Goal: Task Accomplishment & Management: Complete application form

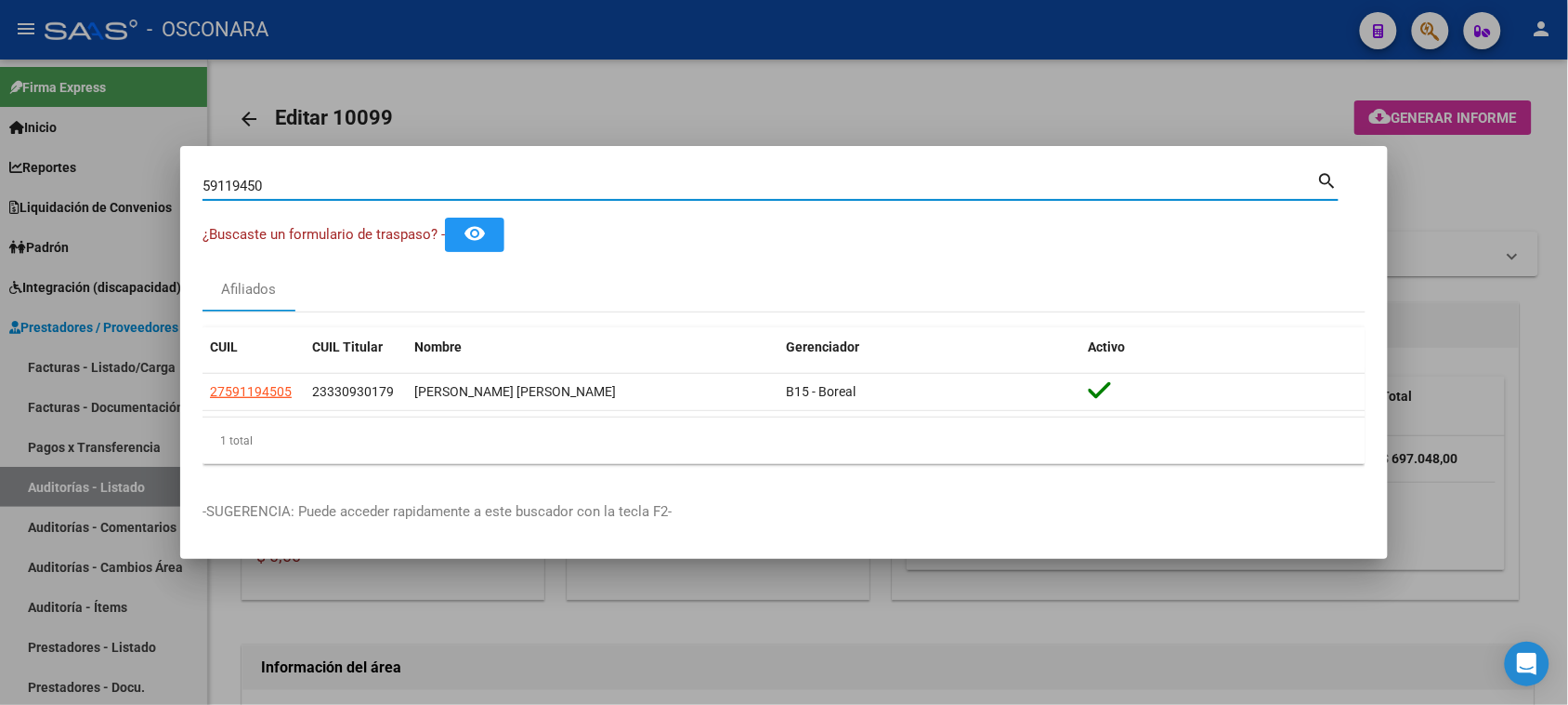
drag, startPoint x: 311, startPoint y: 189, endPoint x: 0, endPoint y: 163, distance: 312.1
click at [0, 174] on div "59119450 Buscar (apellido, dni, cuil, nro traspaso, cuit, obra social) search ¿…" at bounding box center [784, 352] width 1568 height 705
type input "55564229"
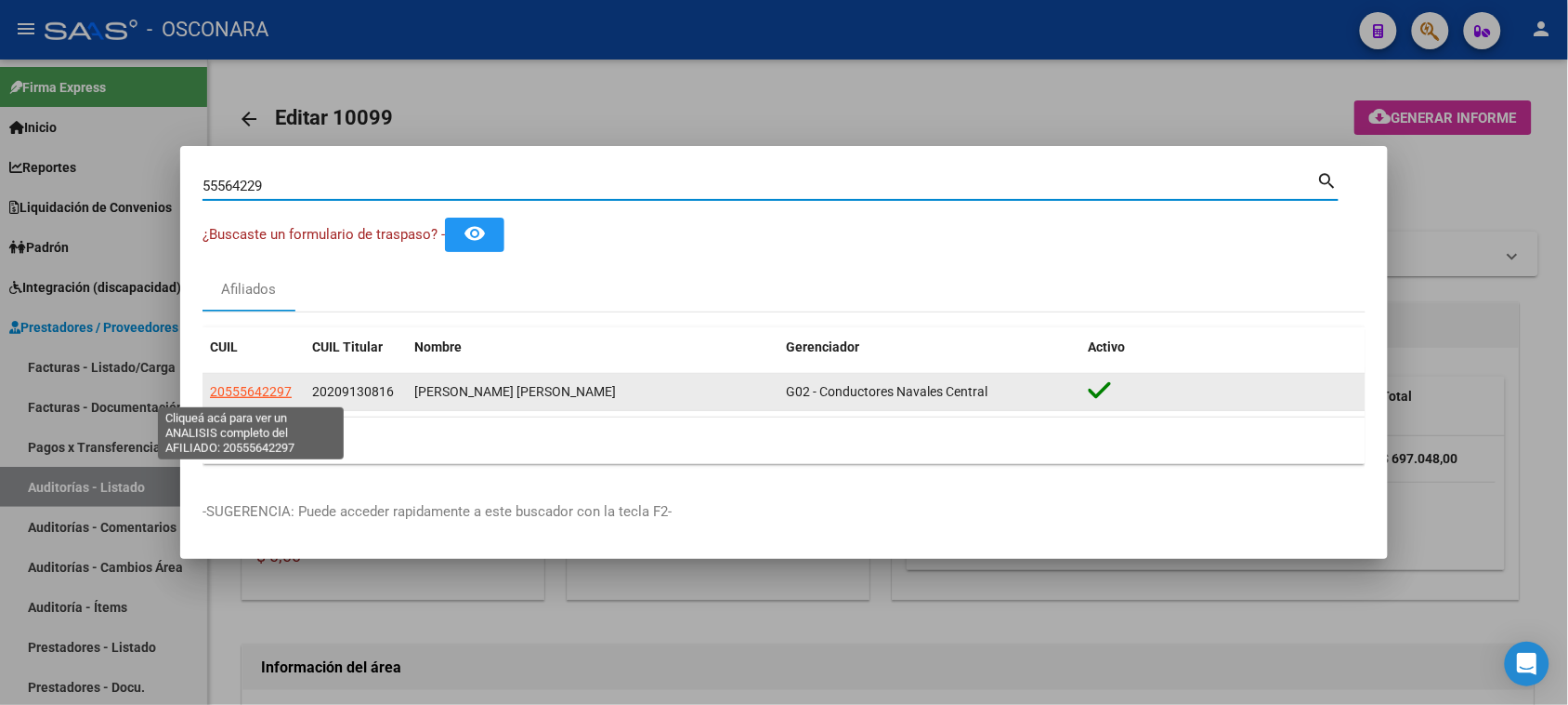
click at [270, 391] on span "20555642297" at bounding box center [250, 391] width 82 height 14
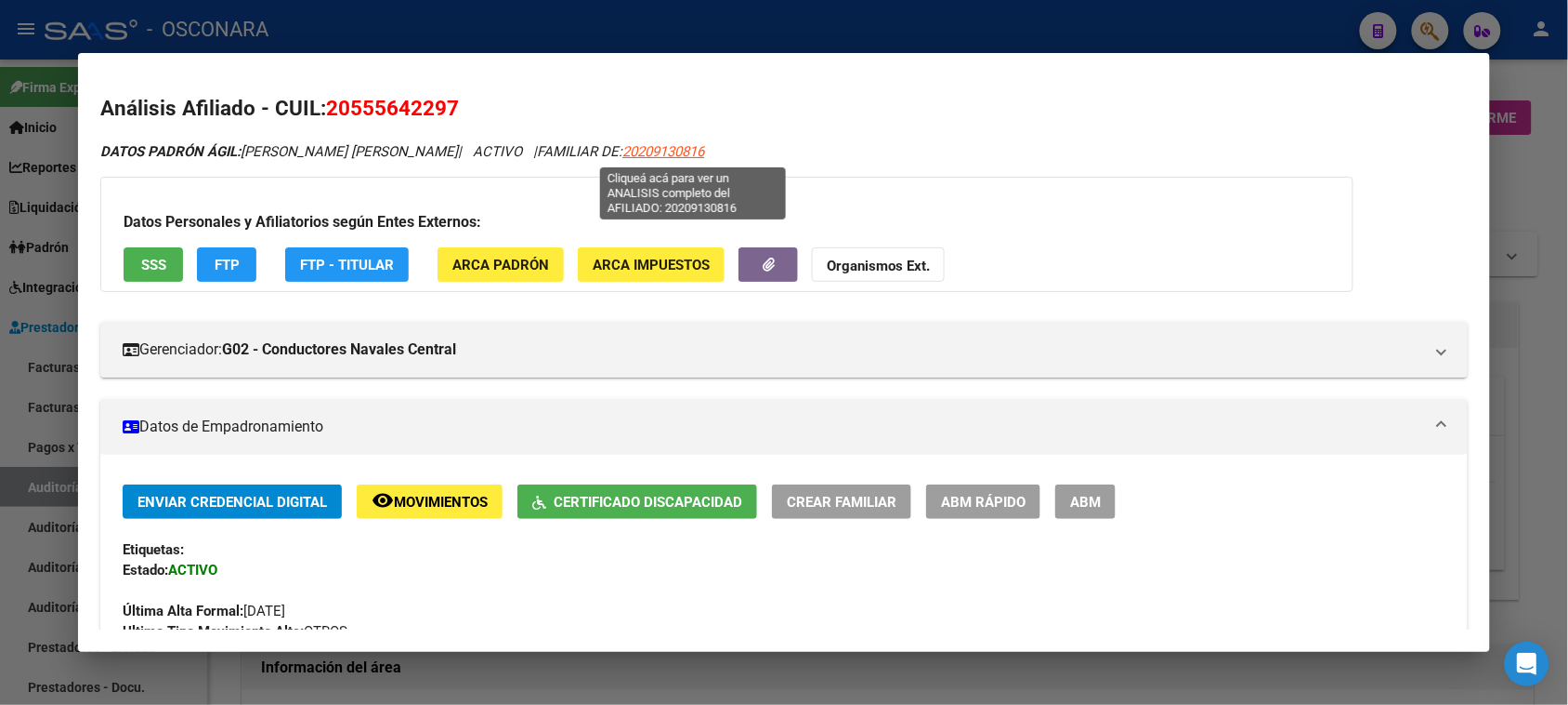
click at [679, 146] on span "20209130816" at bounding box center [663, 151] width 82 height 16
type textarea "20209130816"
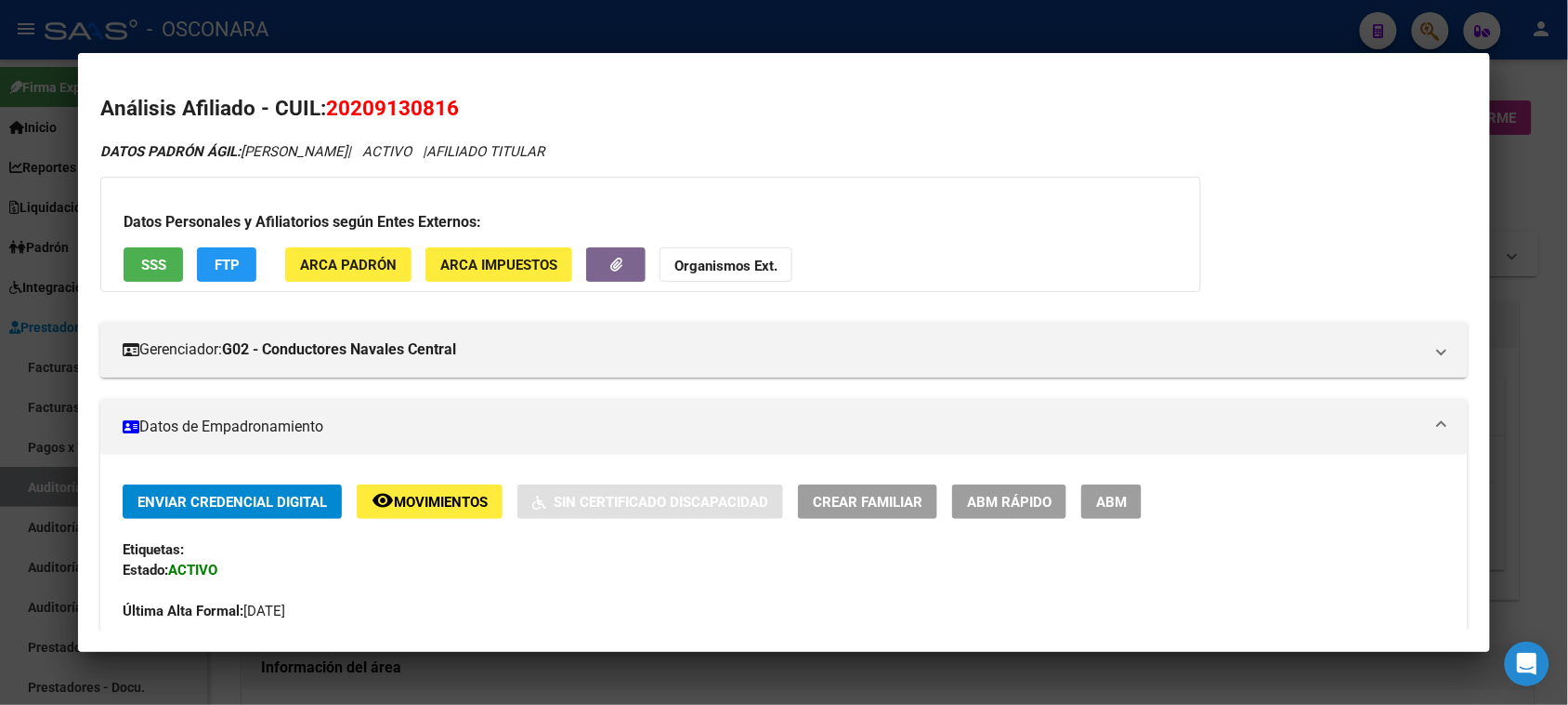
drag, startPoint x: 345, startPoint y: 107, endPoint x: 440, endPoint y: 108, distance: 95.0
click at [440, 108] on span "20209130816" at bounding box center [393, 107] width 133 height 24
copy span "20913081"
click at [1524, 149] on div at bounding box center [784, 352] width 1568 height 705
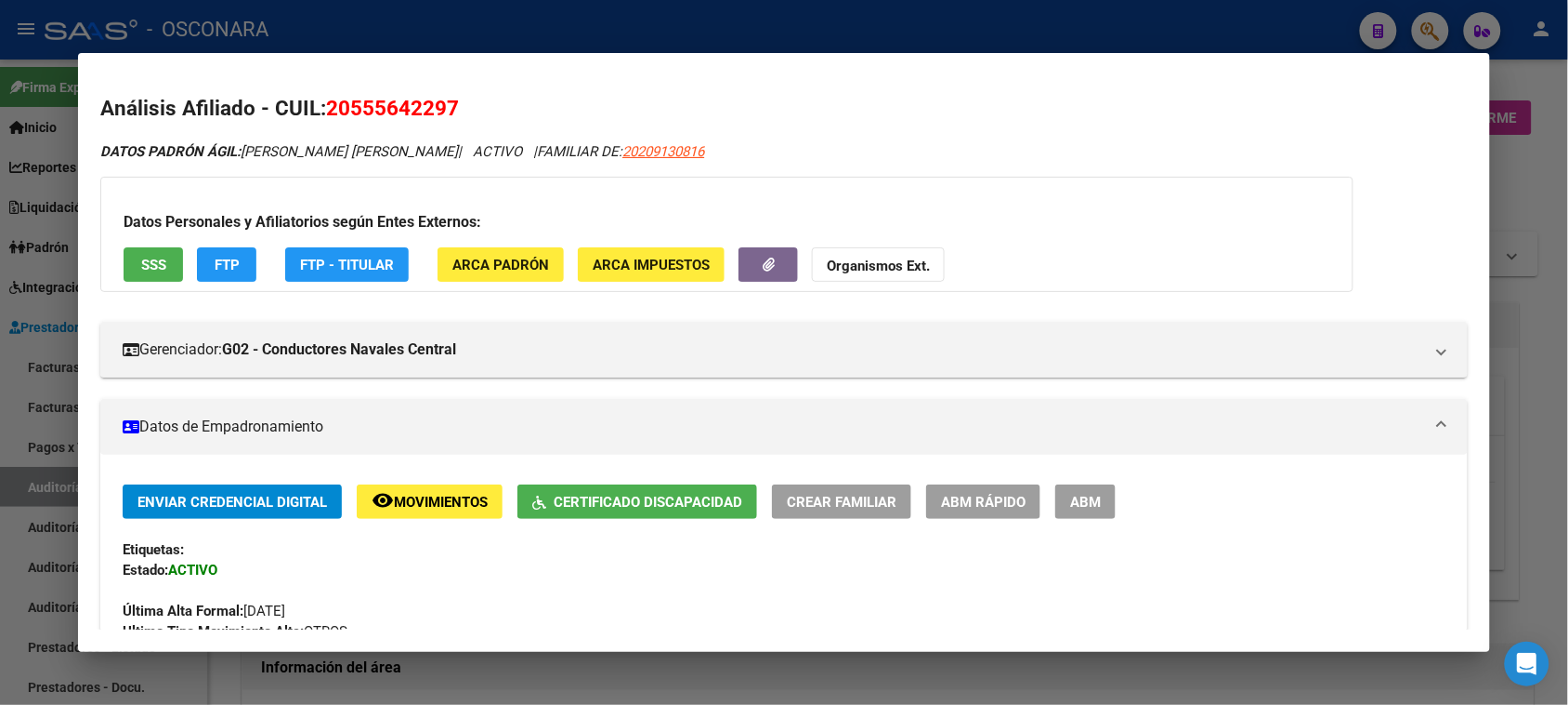
drag, startPoint x: 1539, startPoint y: 194, endPoint x: 1378, endPoint y: 207, distance: 161.5
click at [1536, 196] on div at bounding box center [784, 352] width 1568 height 705
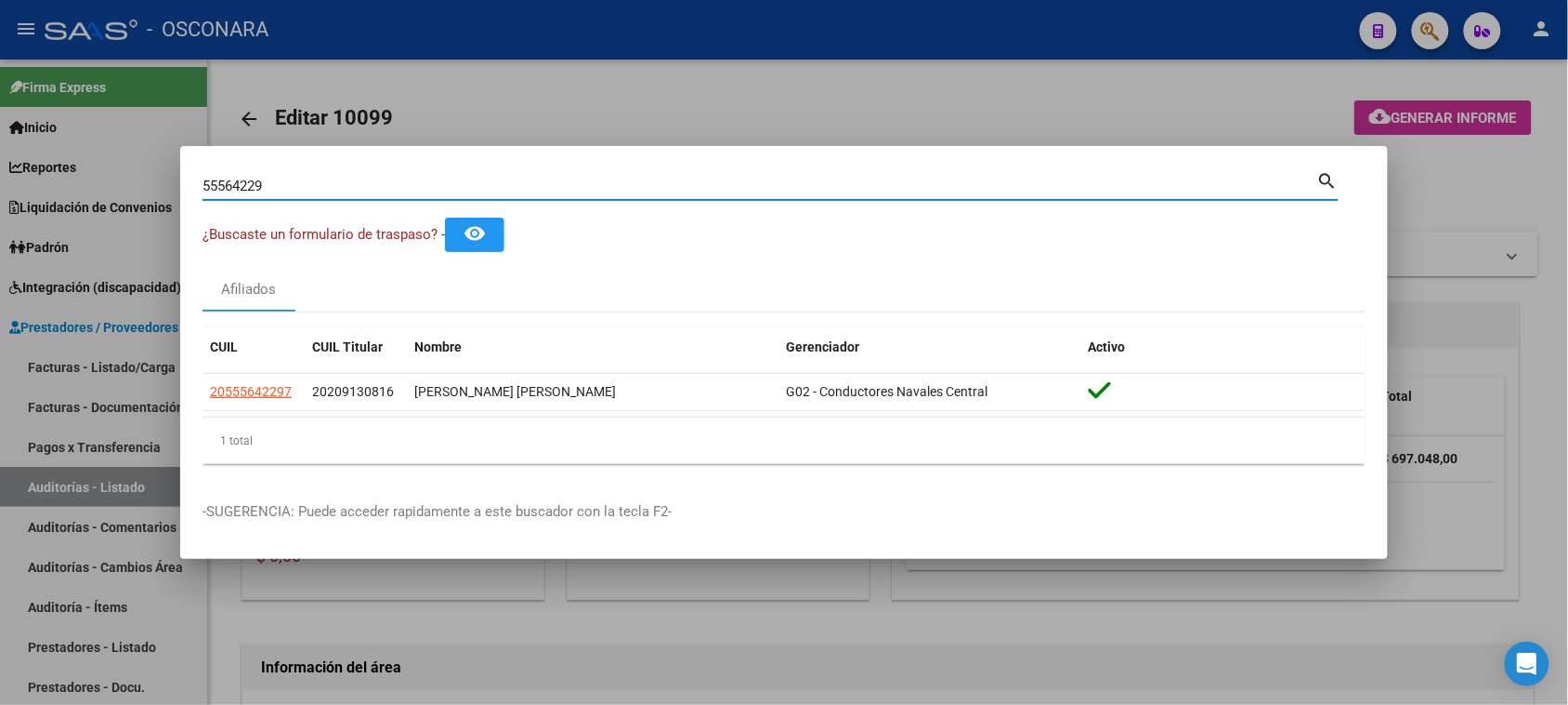
drag, startPoint x: 296, startPoint y: 194, endPoint x: 91, endPoint y: 191, distance: 205.0
click at [125, 191] on div "55564229 Buscar (apellido, dni, cuil, nro traspaso, cuit, obra social) search ¿…" at bounding box center [784, 352] width 1568 height 705
paste input "27089365"
type input "27089365"
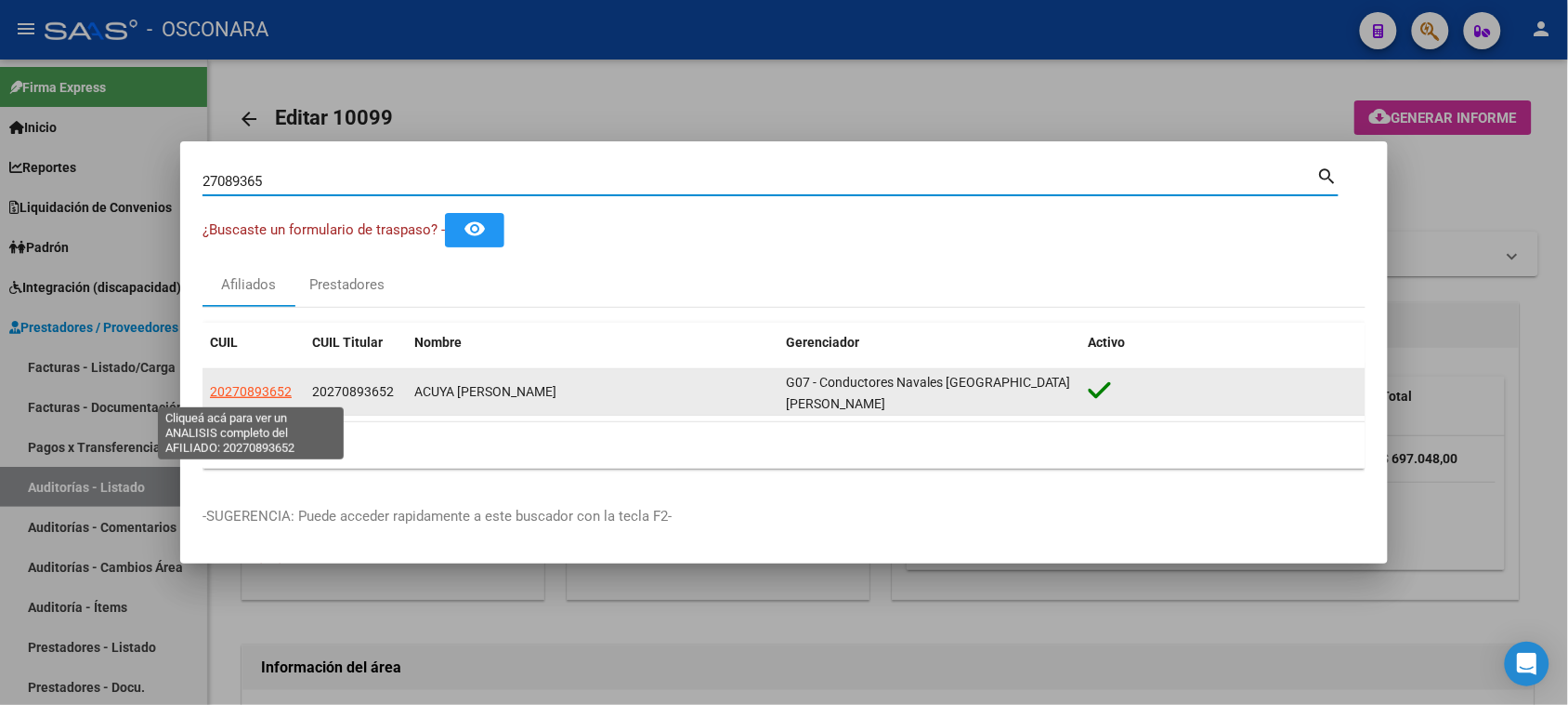
click at [251, 390] on span "20270893652" at bounding box center [250, 391] width 82 height 14
type textarea "20270893652"
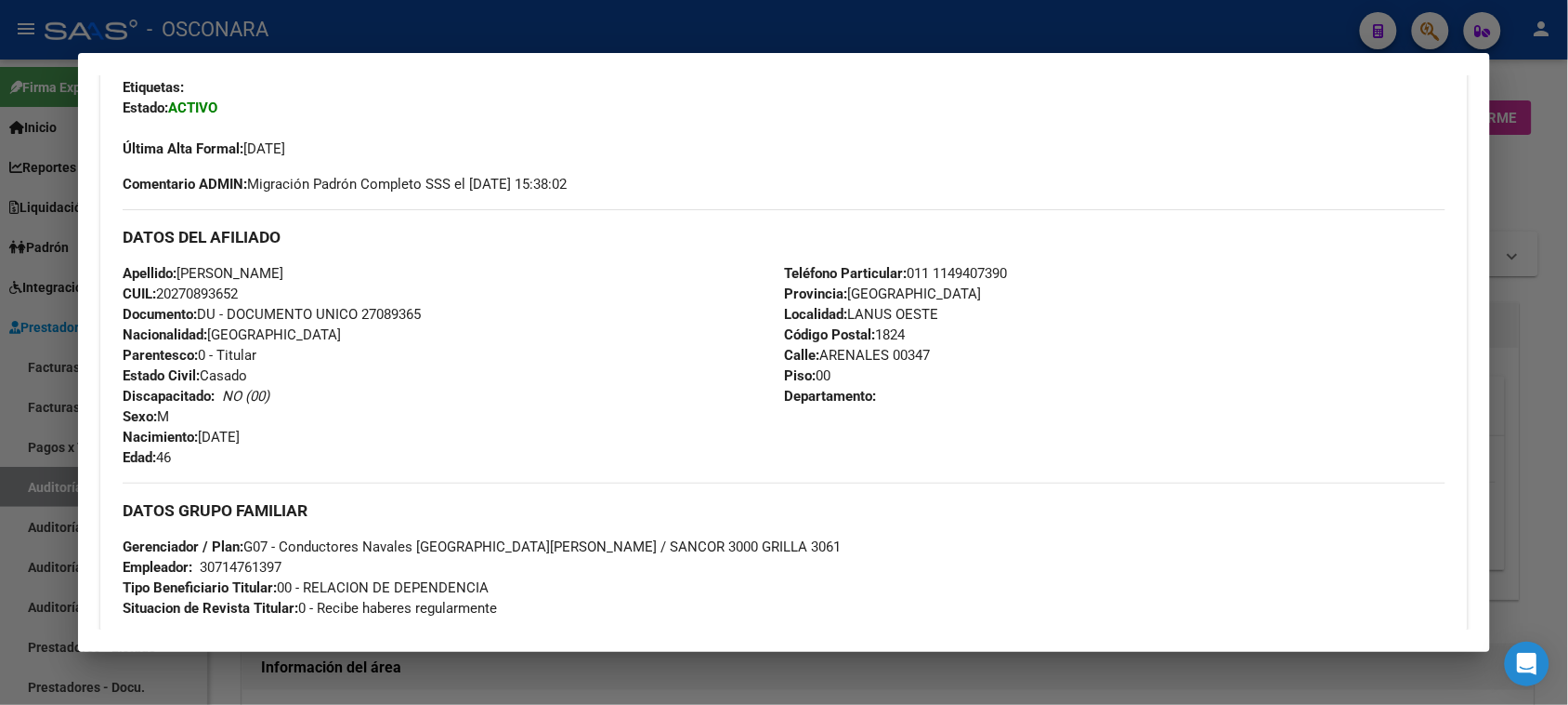
scroll to position [465, 0]
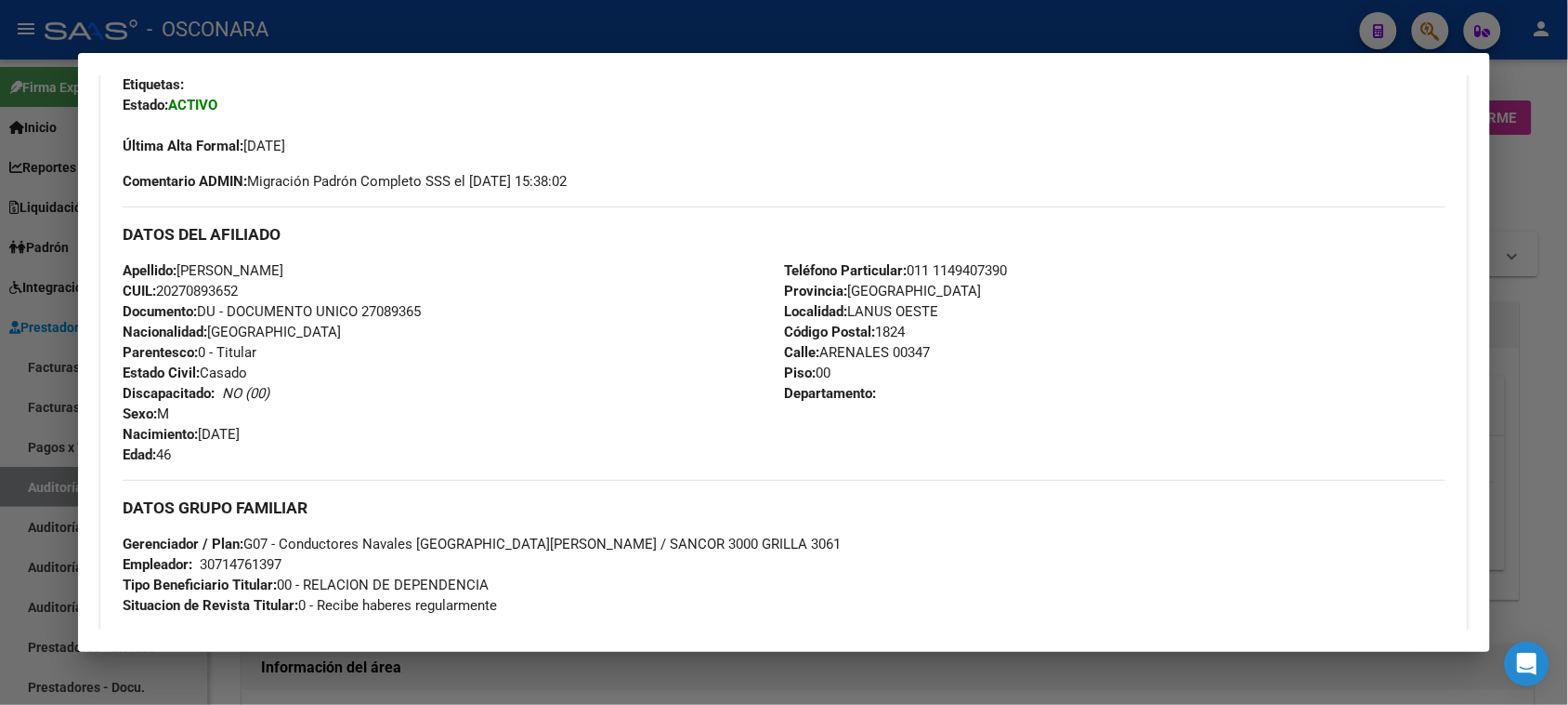
click at [270, 39] on div at bounding box center [784, 352] width 1568 height 705
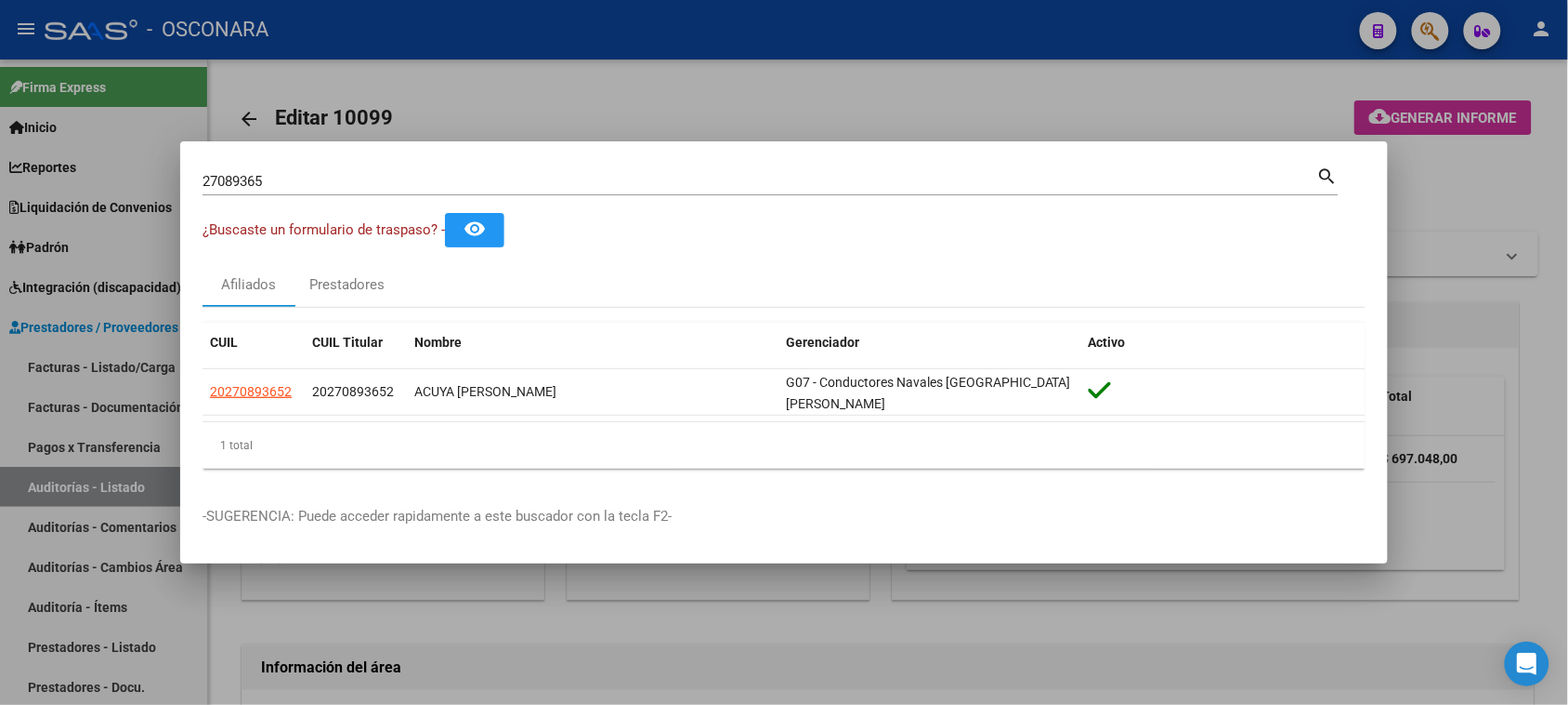
click at [75, 383] on div at bounding box center [784, 352] width 1568 height 705
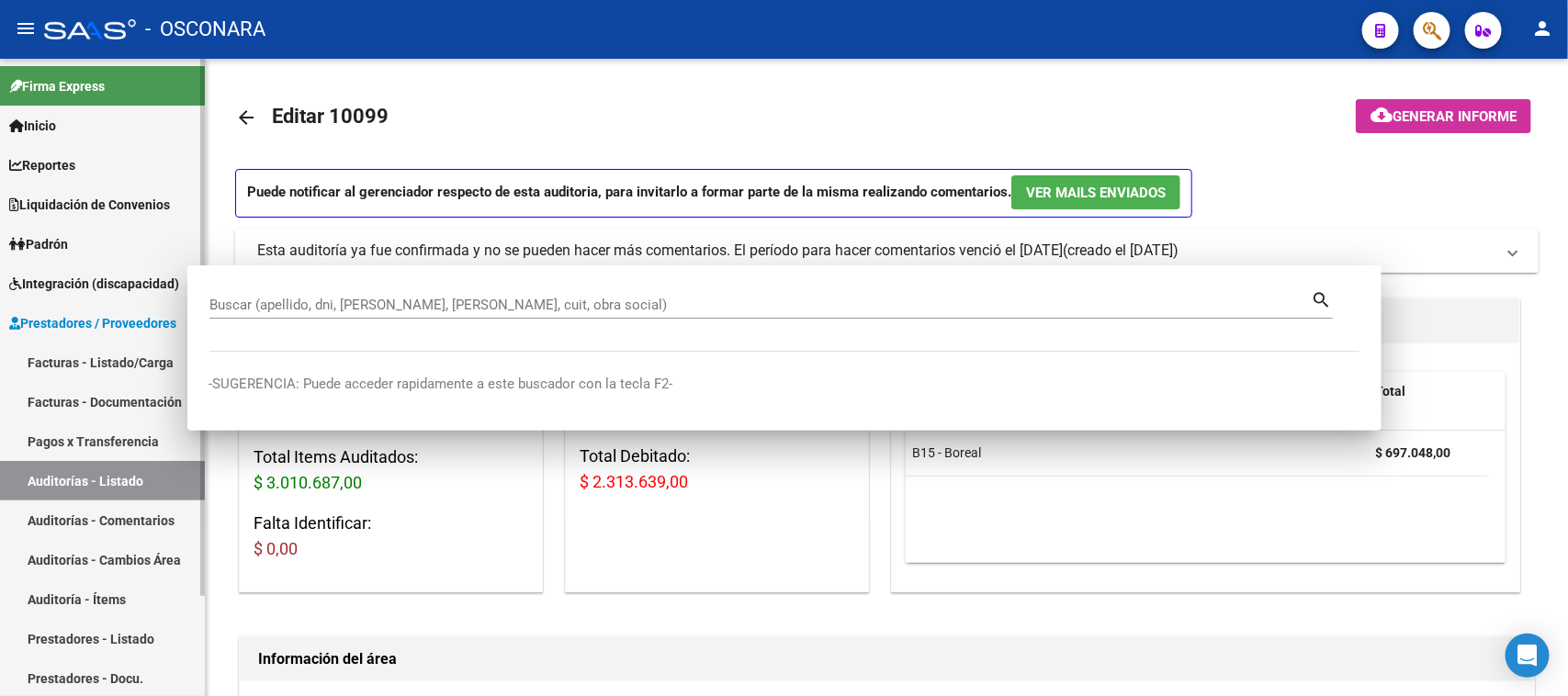
click at [79, 358] on link "Facturas - Listado/Carga" at bounding box center [102, 362] width 205 height 40
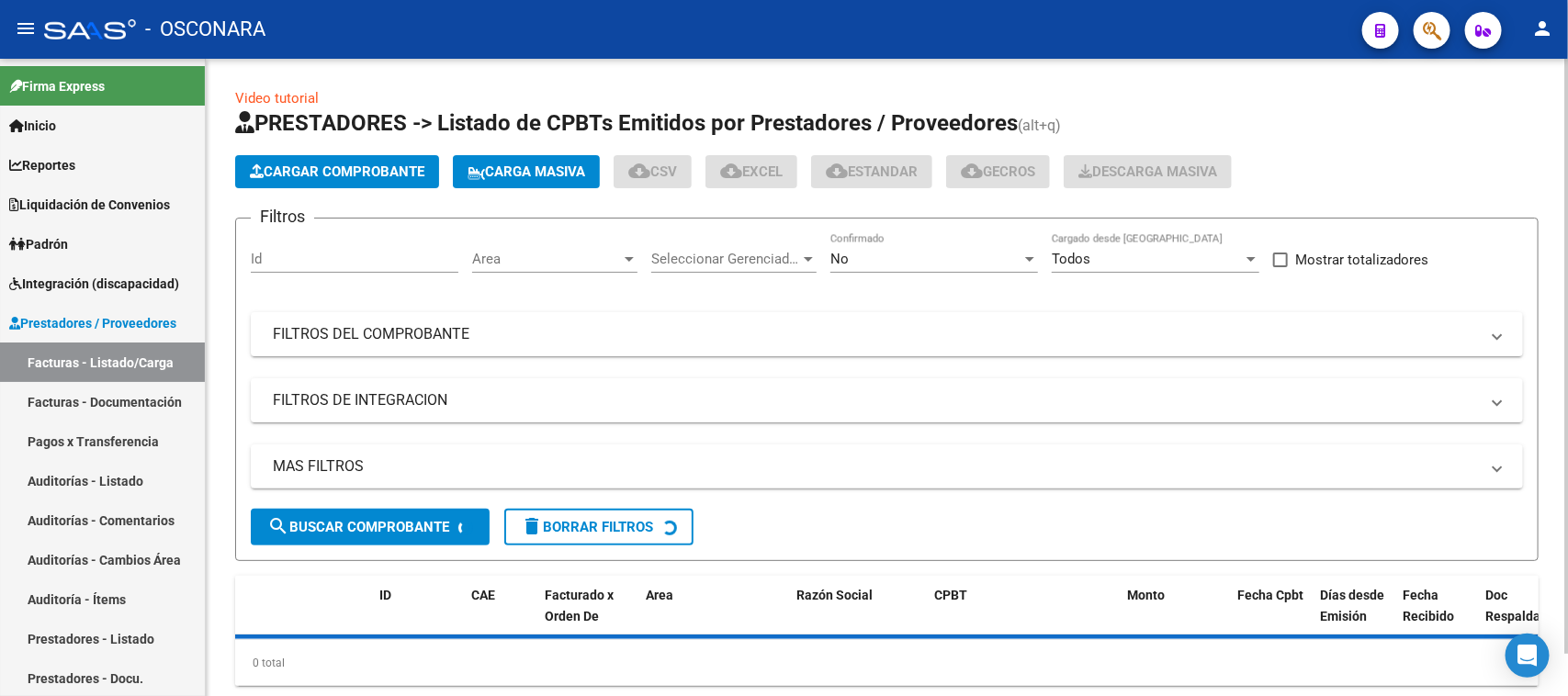
click at [296, 176] on span "Cargar Comprobante" at bounding box center [337, 171] width 174 height 16
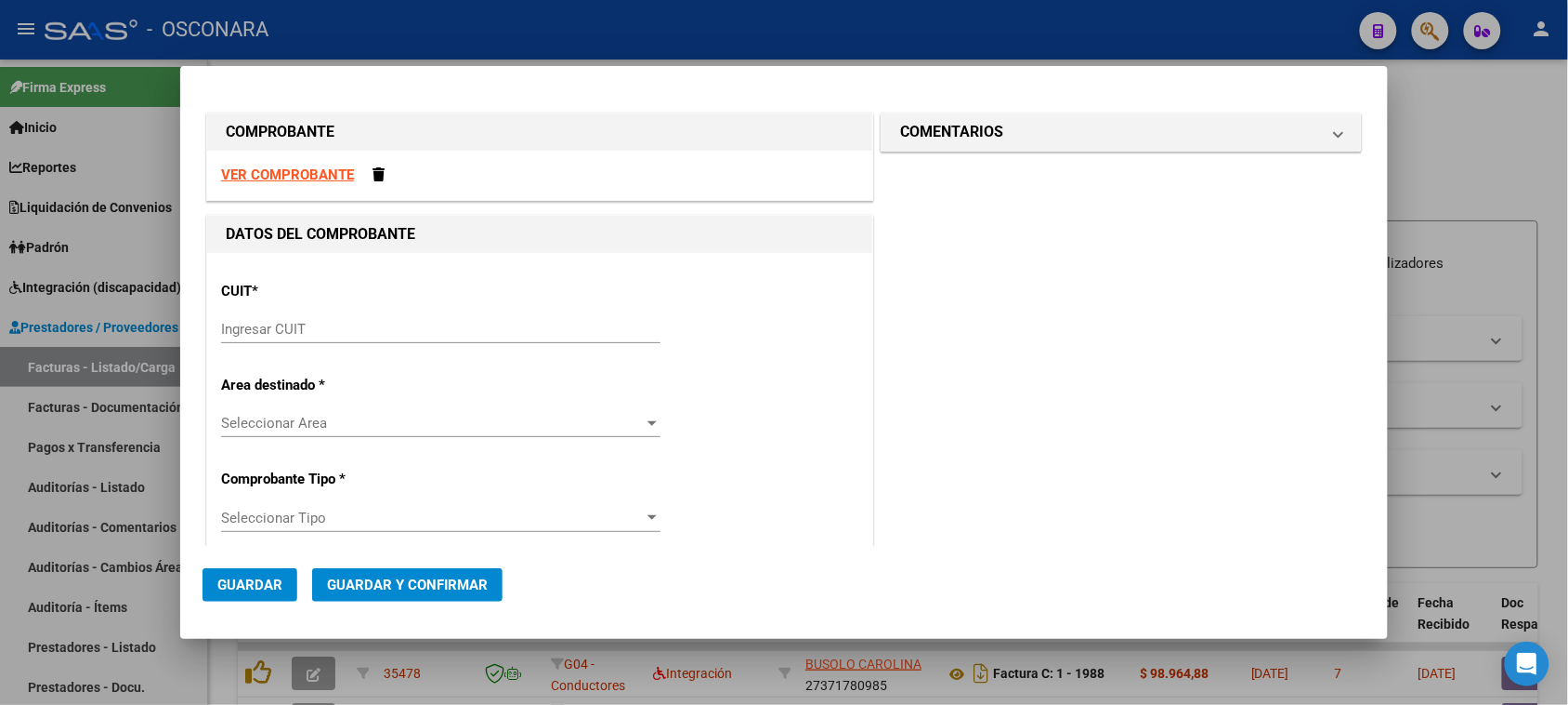
click at [272, 333] on input "Ingresar CUIT" at bounding box center [441, 328] width 440 height 16
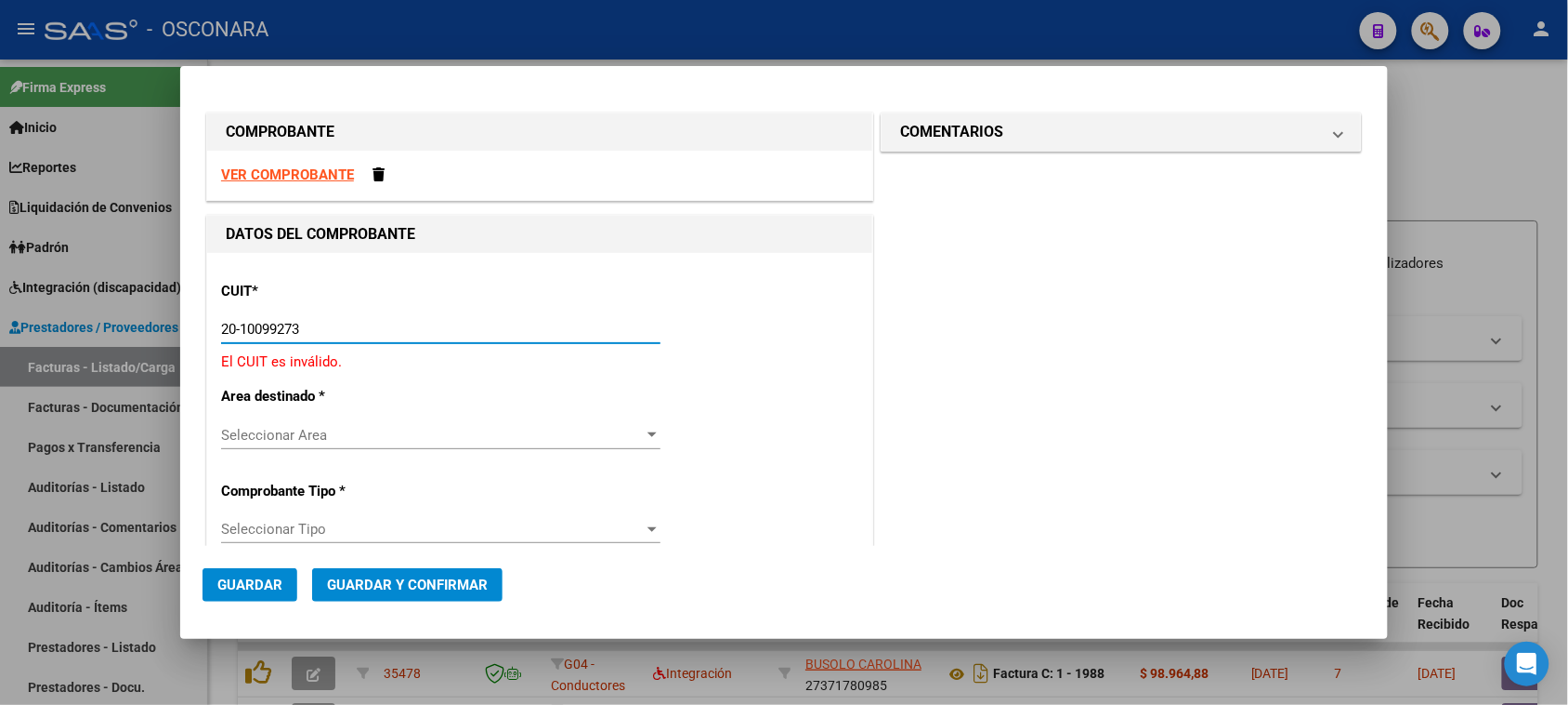
type input "20-10099273-7"
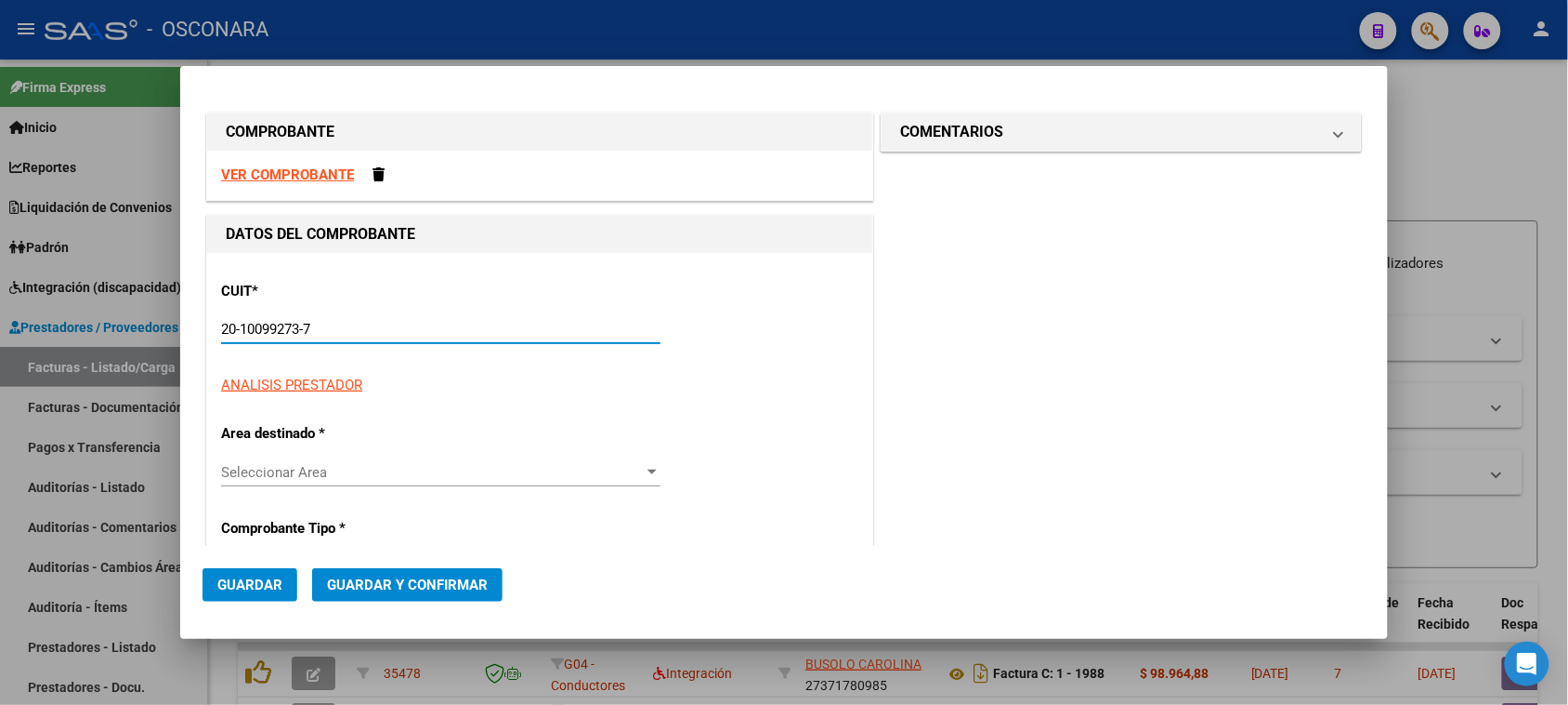
type input "2"
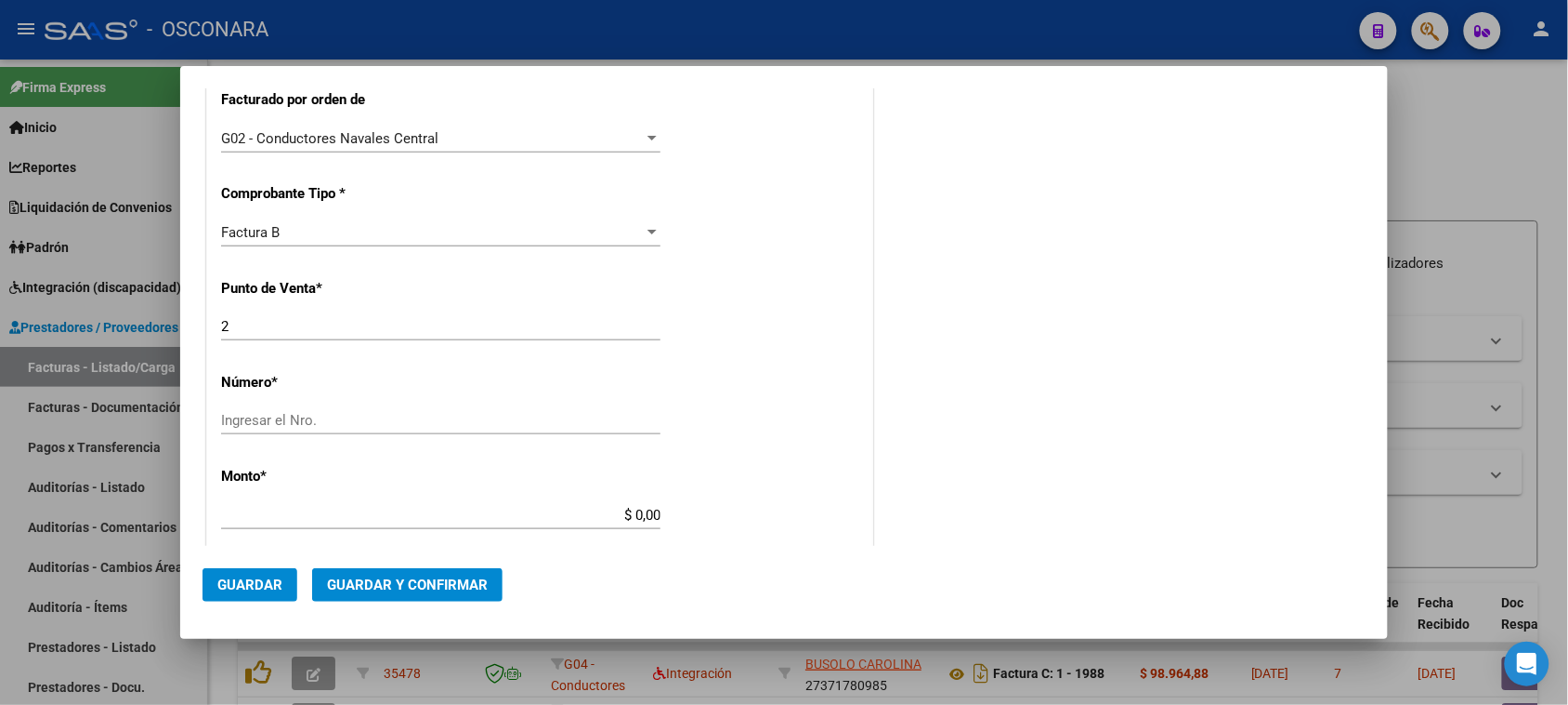
scroll to position [465, 0]
type input "20-10099273-7"
click at [277, 411] on input "Ingresar el Nro." at bounding box center [441, 418] width 440 height 16
type input "3023"
drag, startPoint x: 624, startPoint y: 516, endPoint x: 759, endPoint y: 513, distance: 135.0
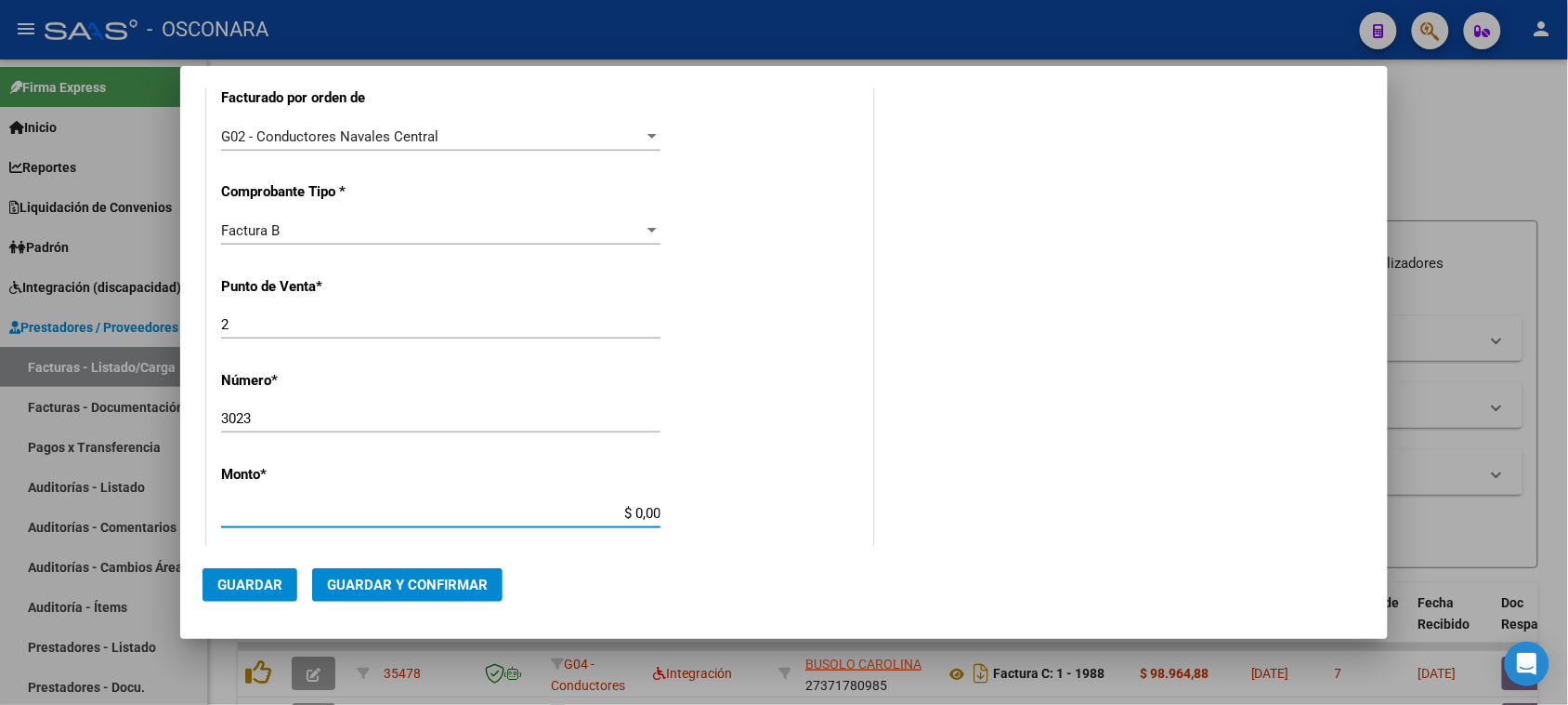
click at [759, 513] on div "CUIT * 20-10099273-7 Ingresar CUIT ANALISIS PRESTADOR [PERSON_NAME] [PERSON_NAM…" at bounding box center [539, 494] width 665 height 1412
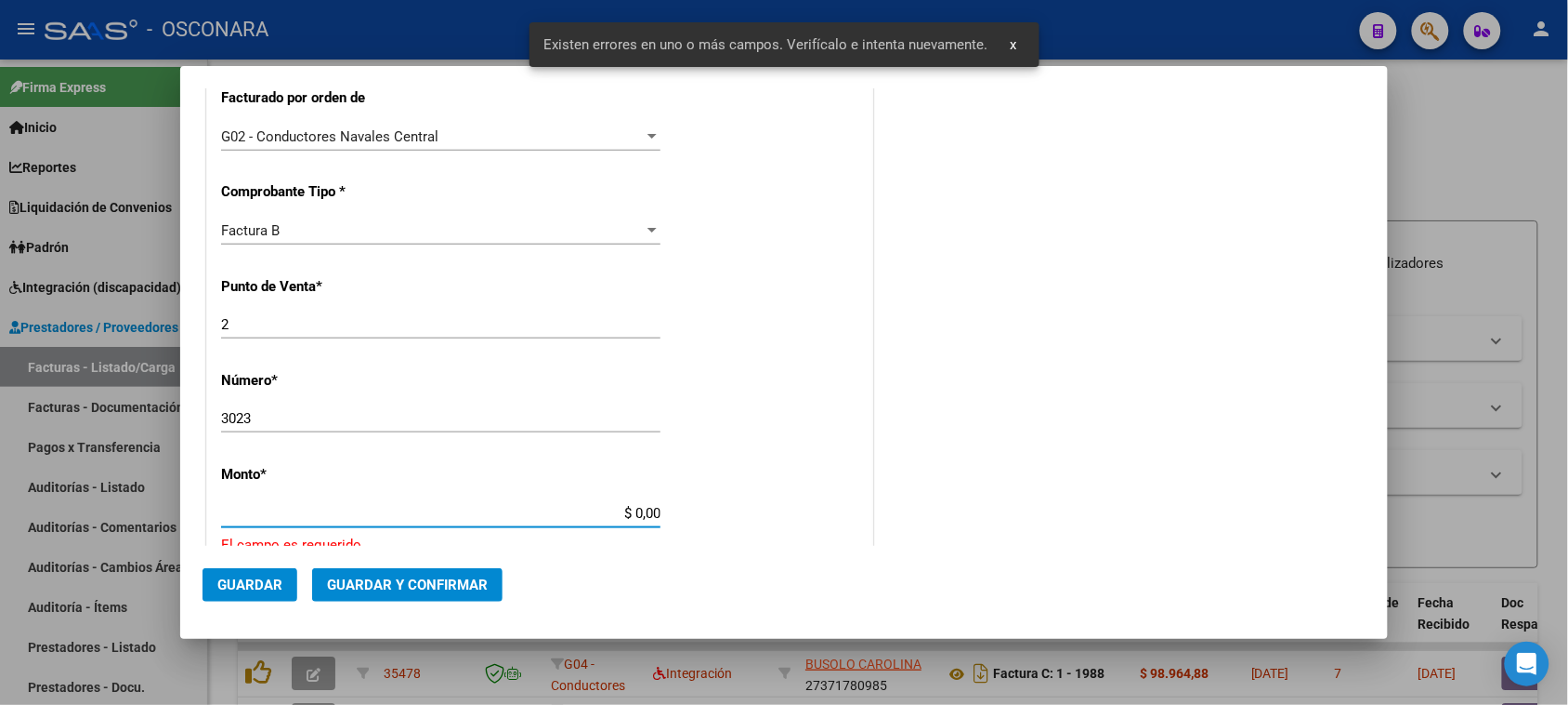
scroll to position [652, 0]
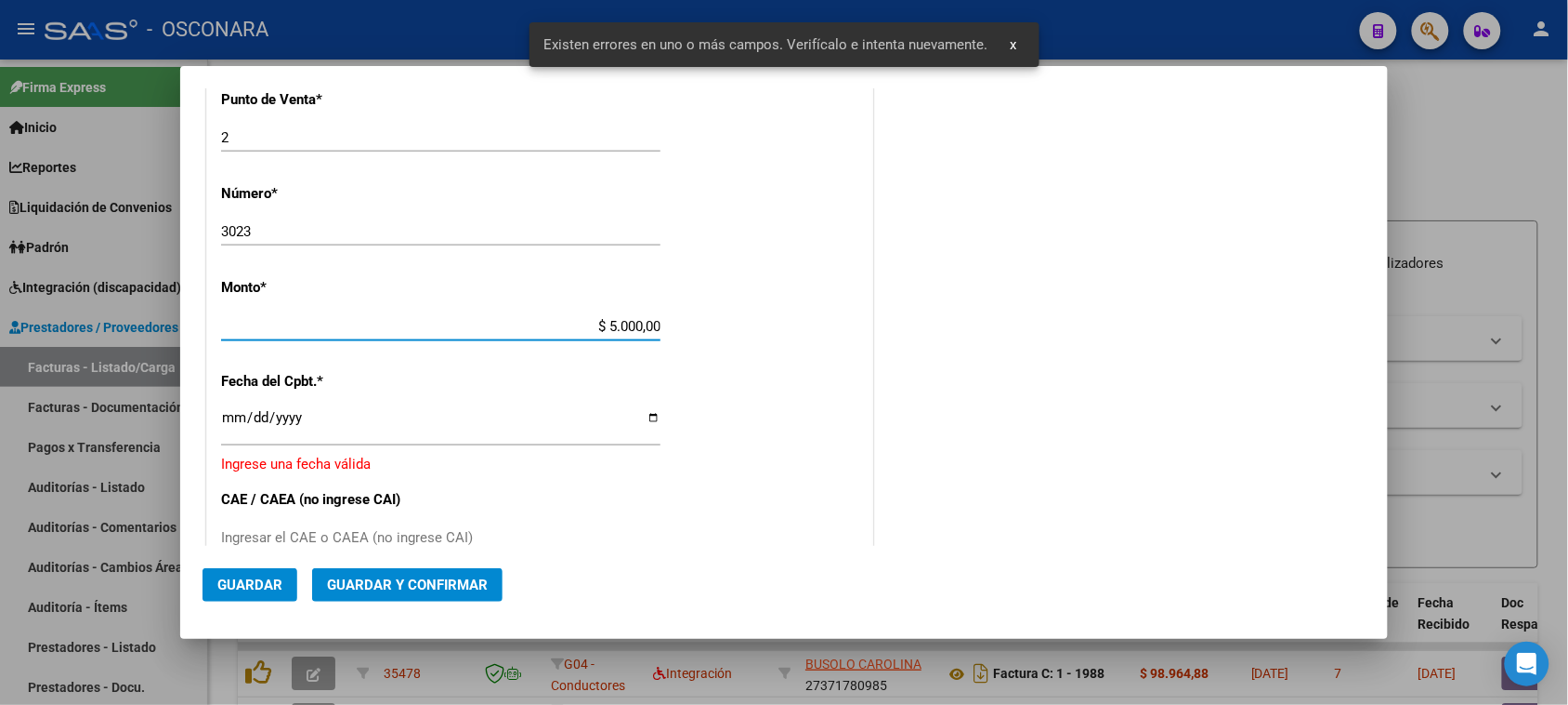
type input "$ 50.000,00"
click at [232, 415] on input "Ingresar la fecha" at bounding box center [441, 425] width 440 height 30
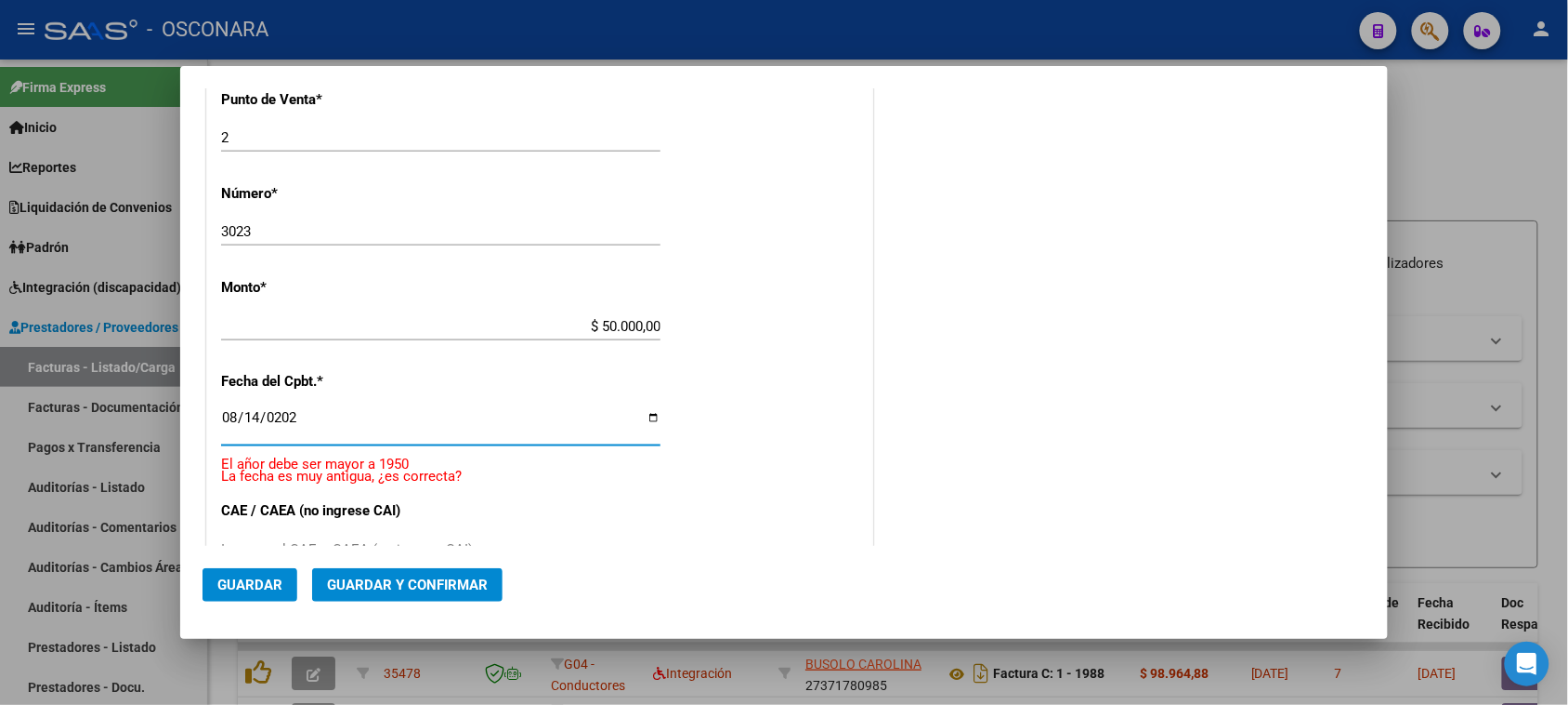
type input "[DATE]"
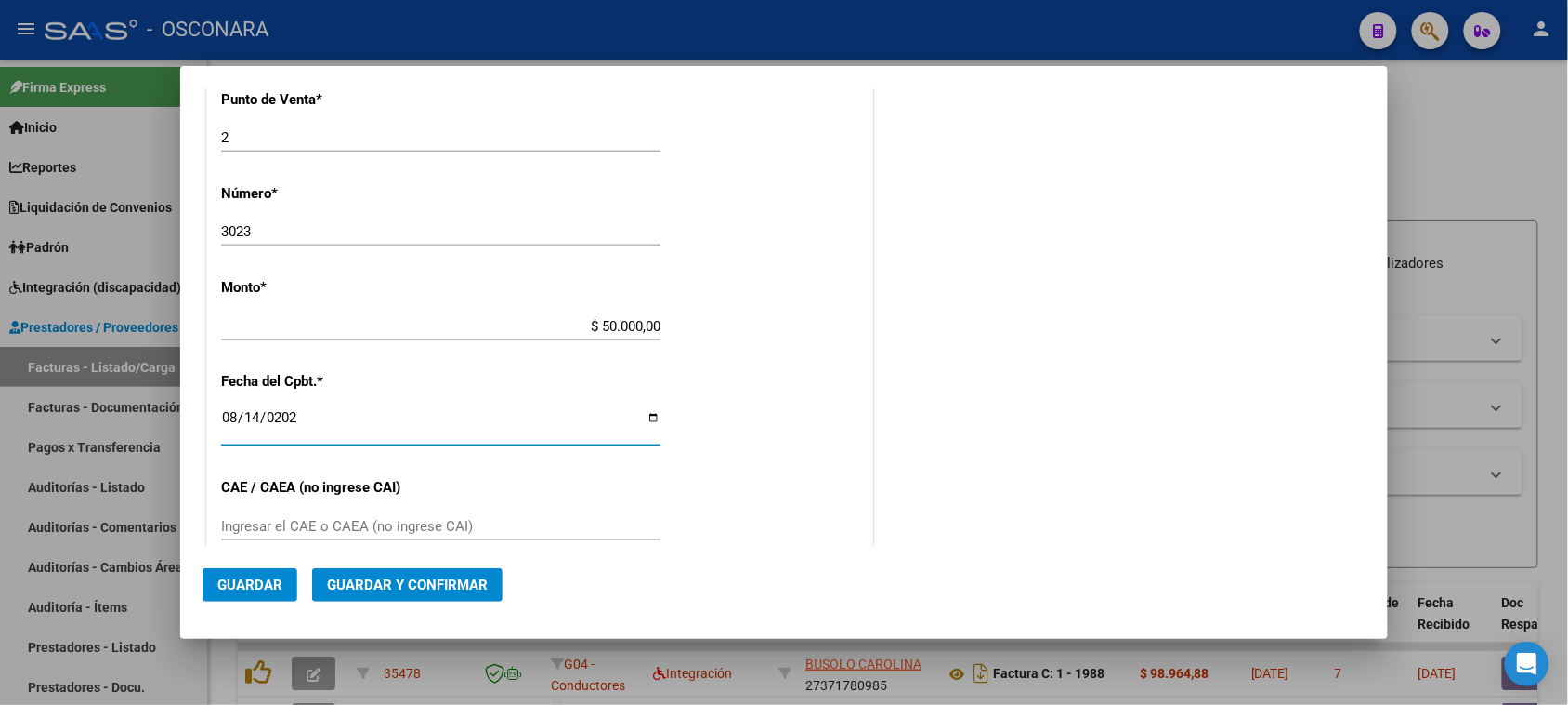
click at [402, 582] on span "Guardar y Confirmar" at bounding box center [407, 584] width 161 height 16
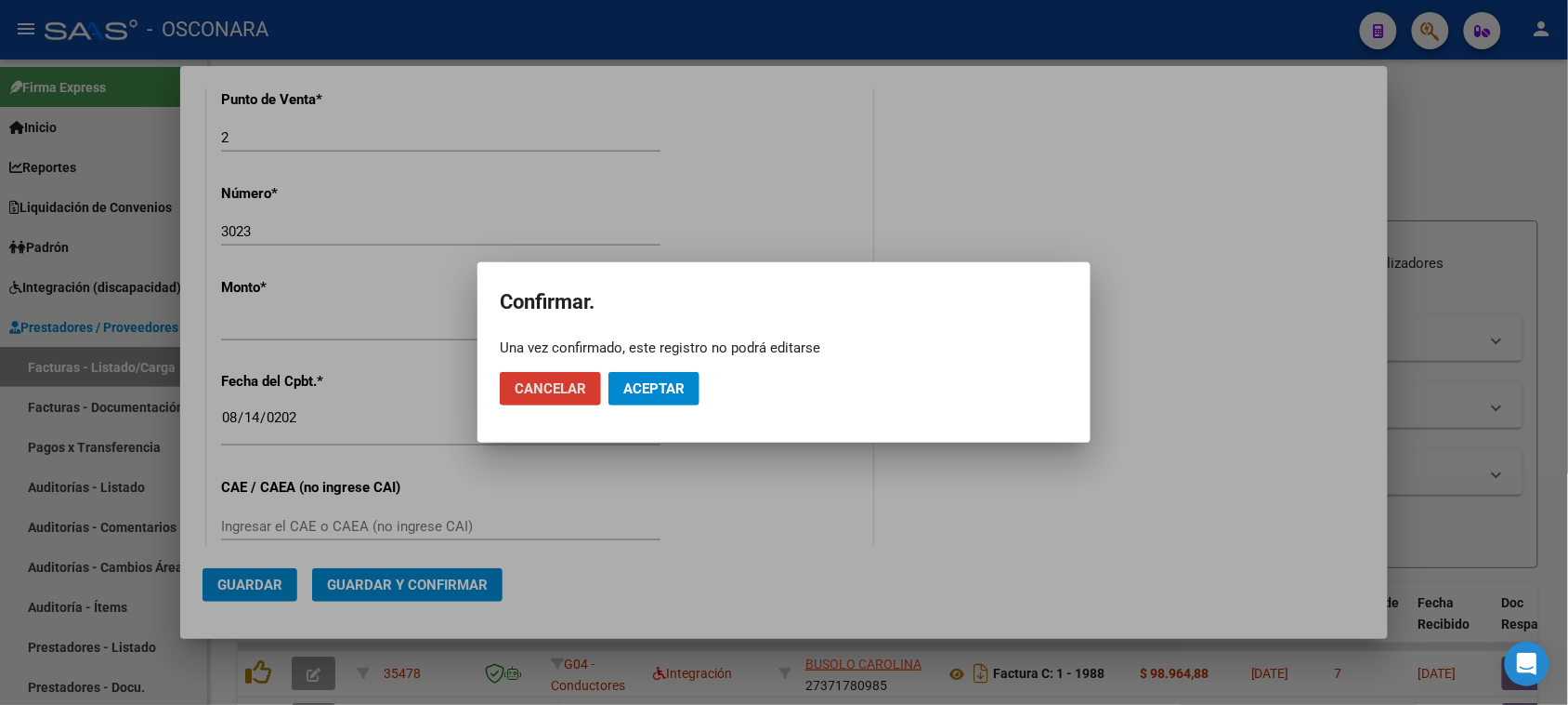
click at [665, 391] on span "Aceptar" at bounding box center [655, 388] width 62 height 16
click at [672, 386] on span "Guardar igualmente." at bounding box center [702, 388] width 157 height 16
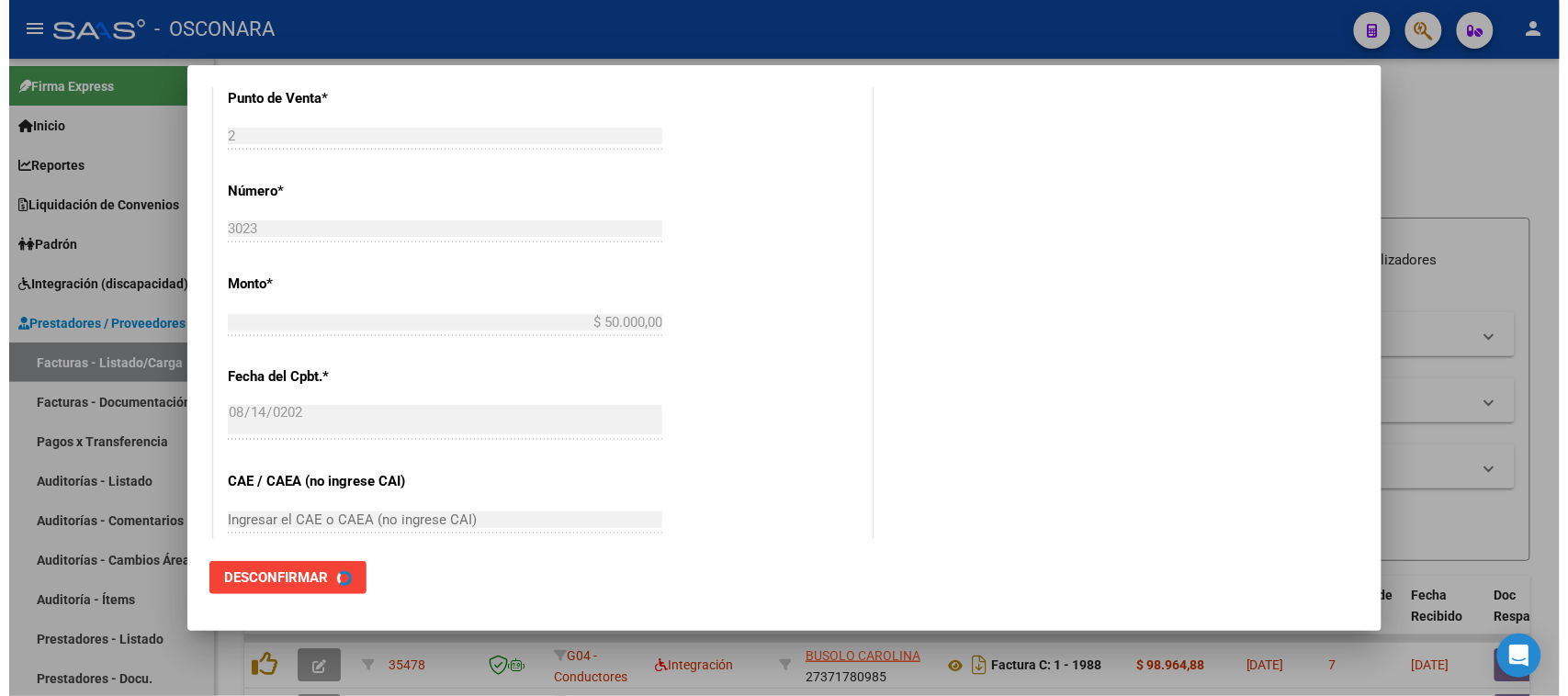
scroll to position [0, 0]
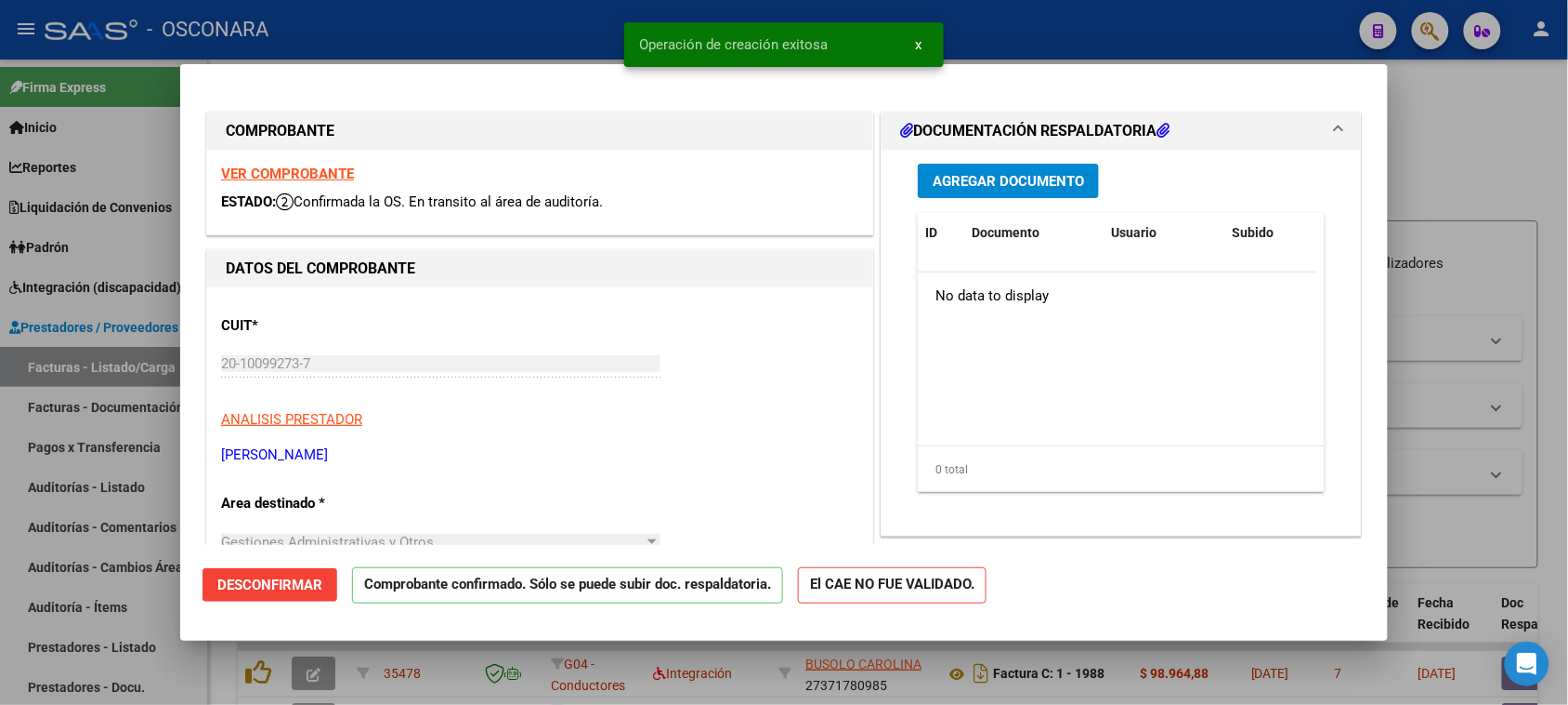
click at [0, 554] on div at bounding box center [784, 352] width 1568 height 705
type input "$ 0,00"
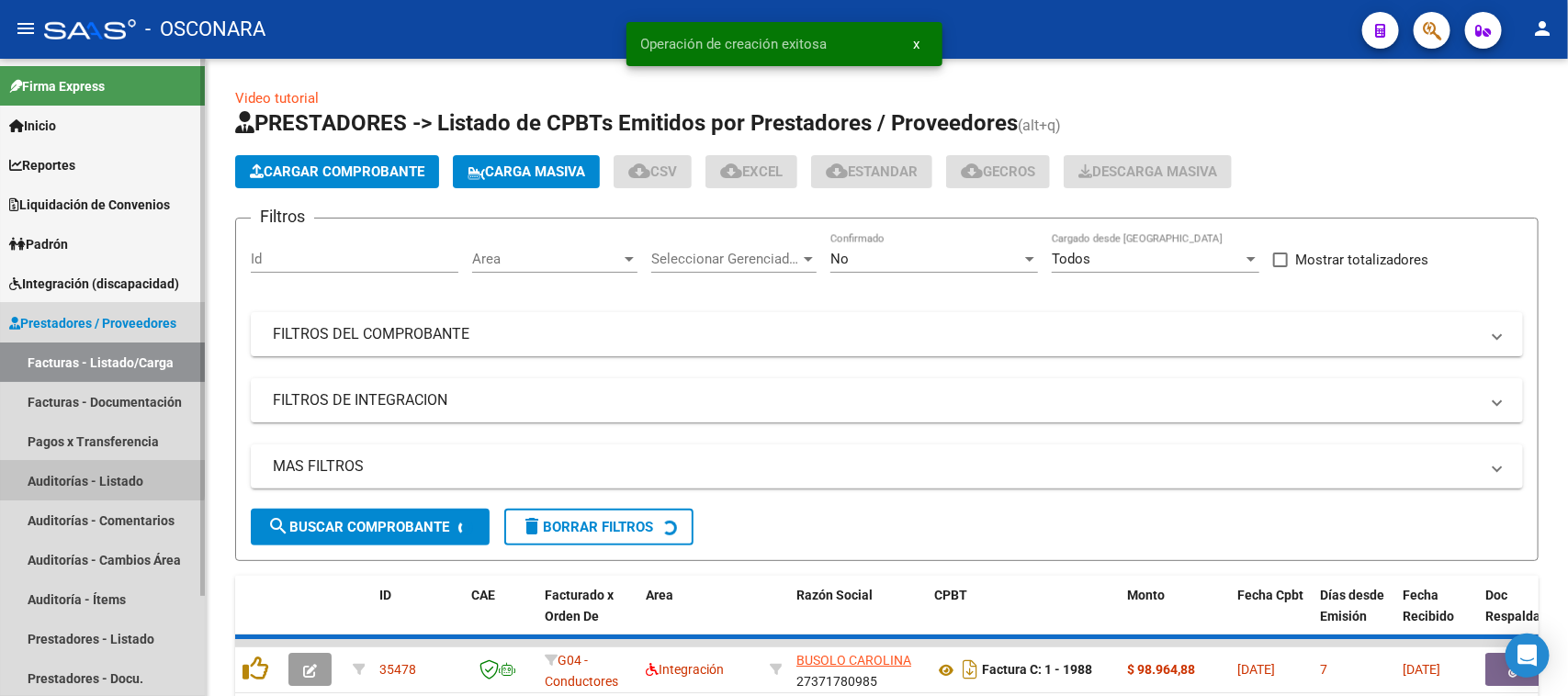
click at [55, 469] on link "Auditorías - Listado" at bounding box center [102, 481] width 205 height 40
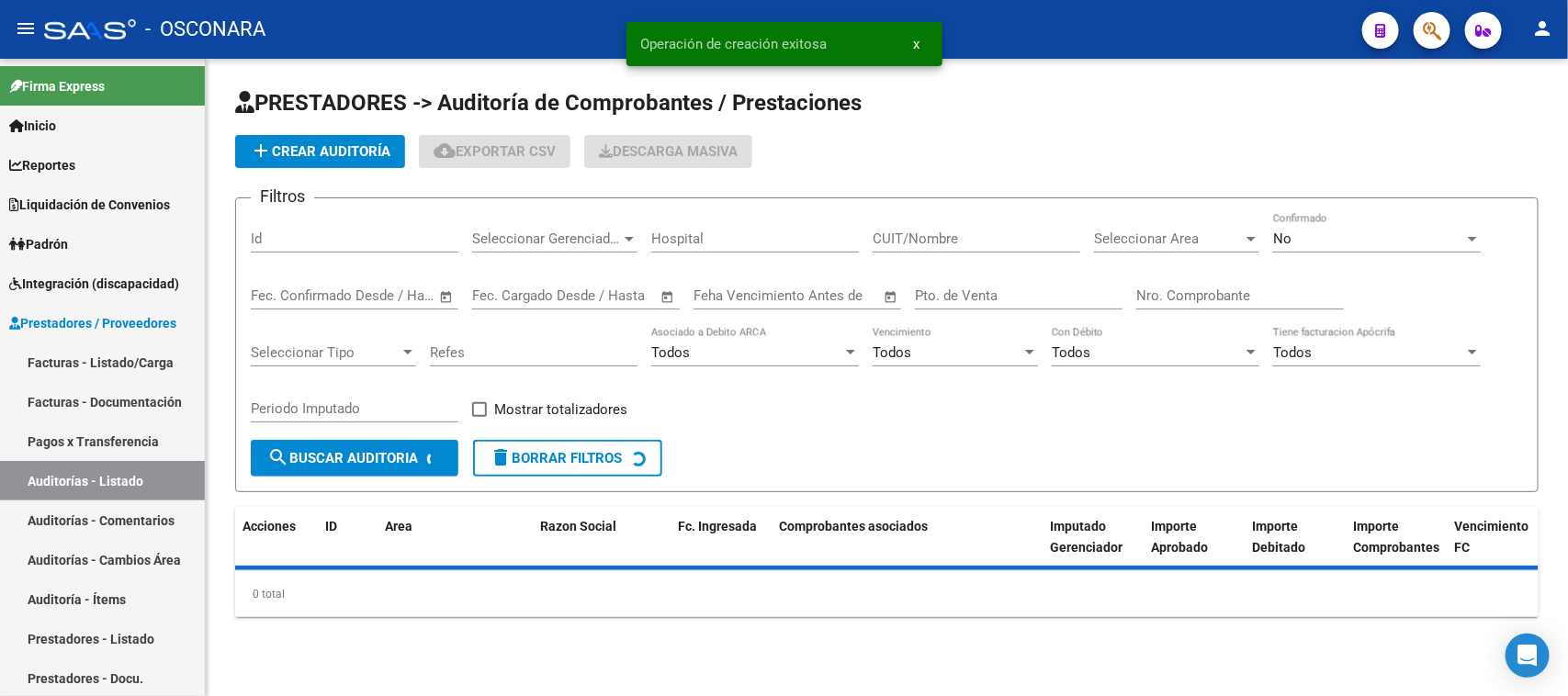
click at [297, 147] on span "add Crear Auditoría" at bounding box center [321, 151] width 141 height 16
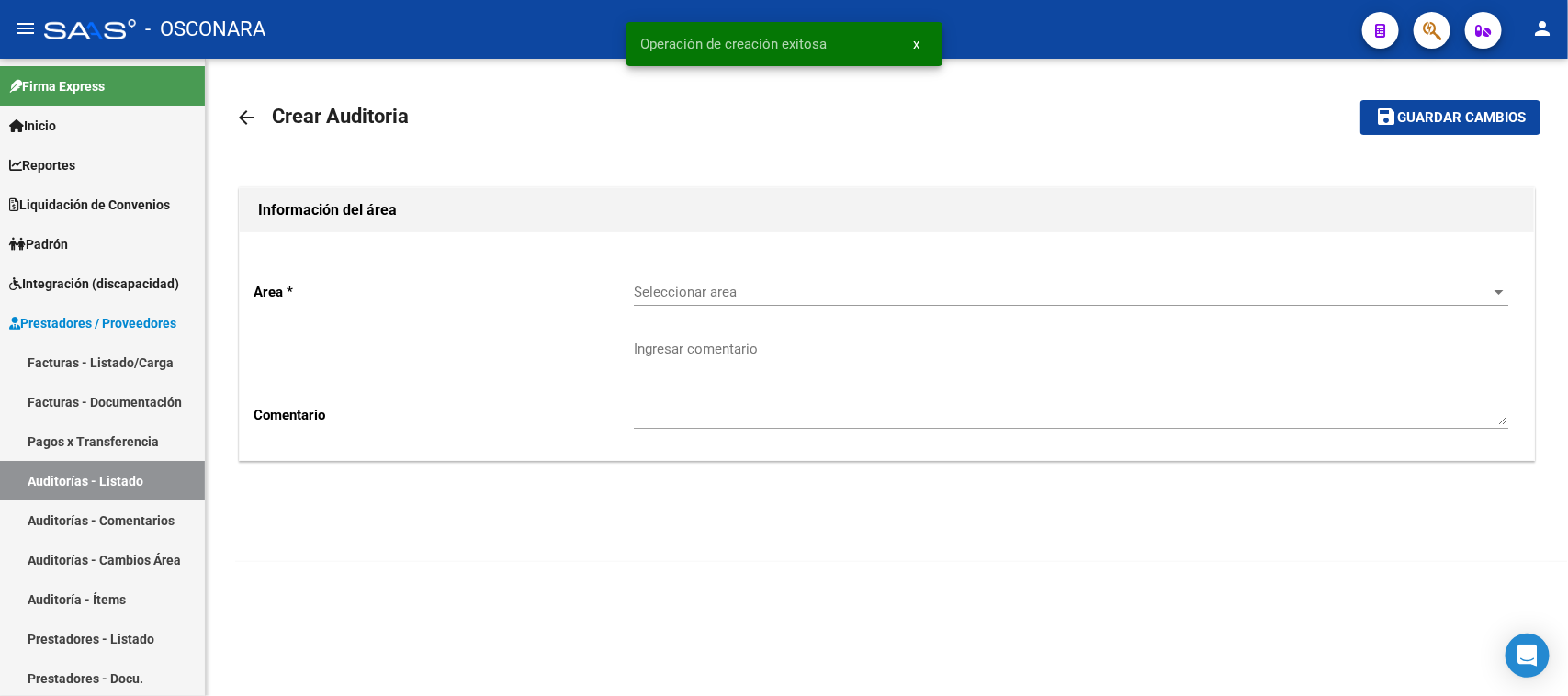
click at [666, 291] on span "Seleccionar area" at bounding box center [1063, 291] width 858 height 16
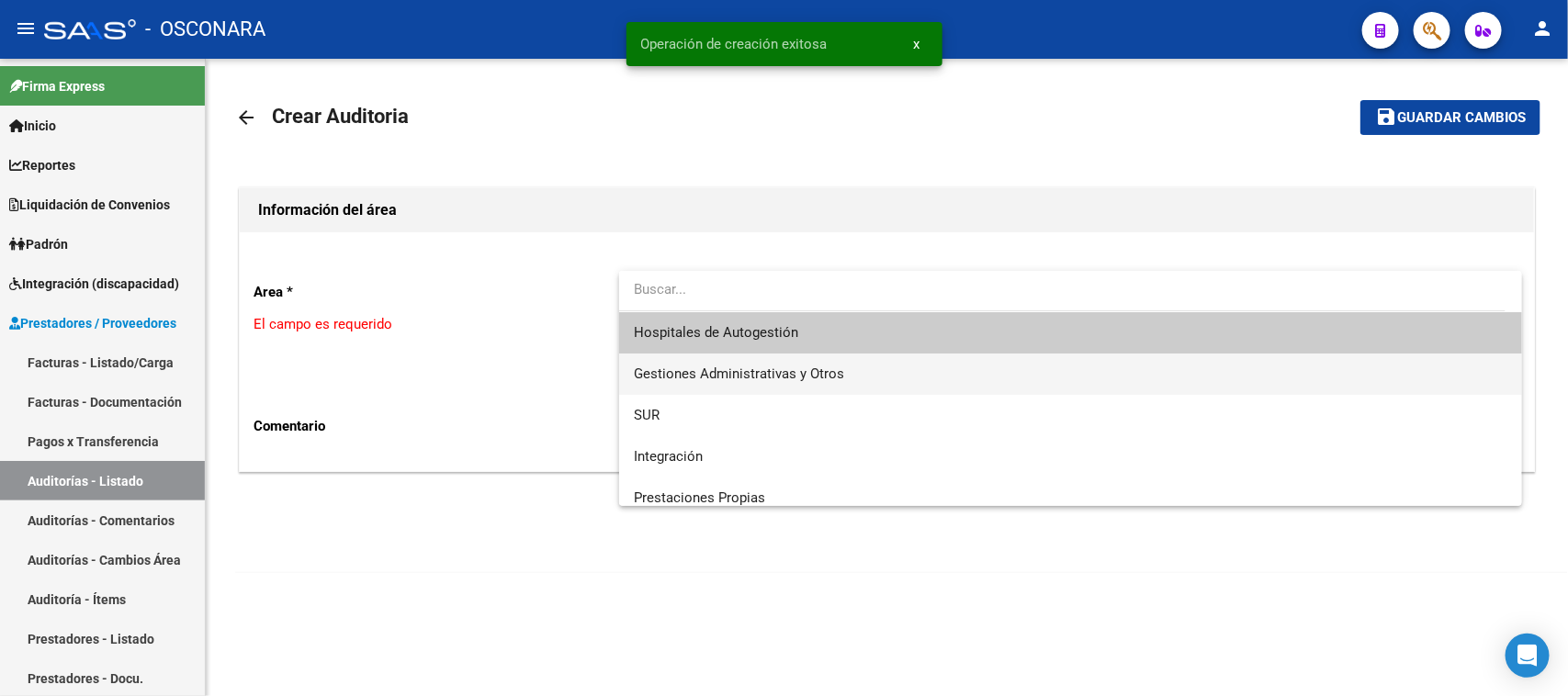
click at [680, 368] on span "Gestiones Administrativas y Otros" at bounding box center [738, 373] width 210 height 16
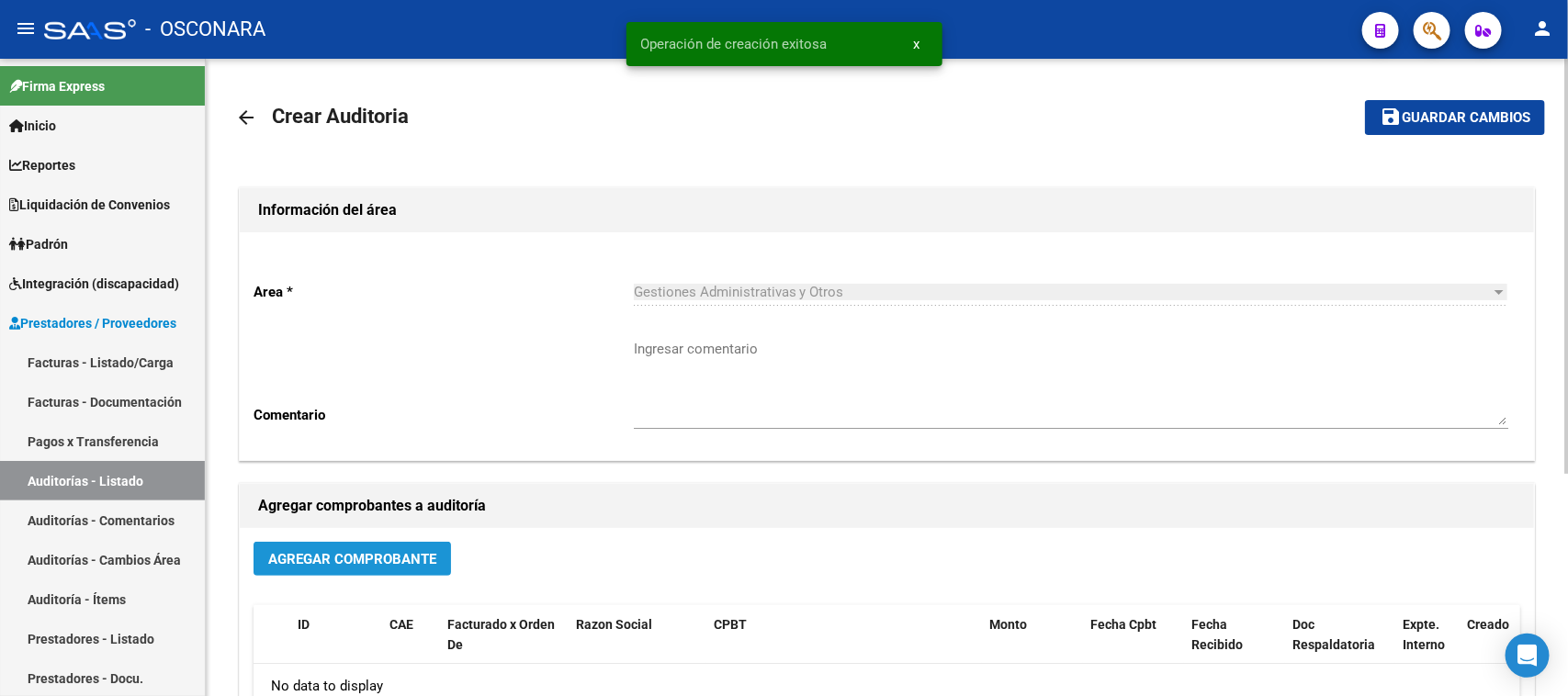
click at [361, 552] on span "Agregar Comprobante" at bounding box center [352, 558] width 168 height 16
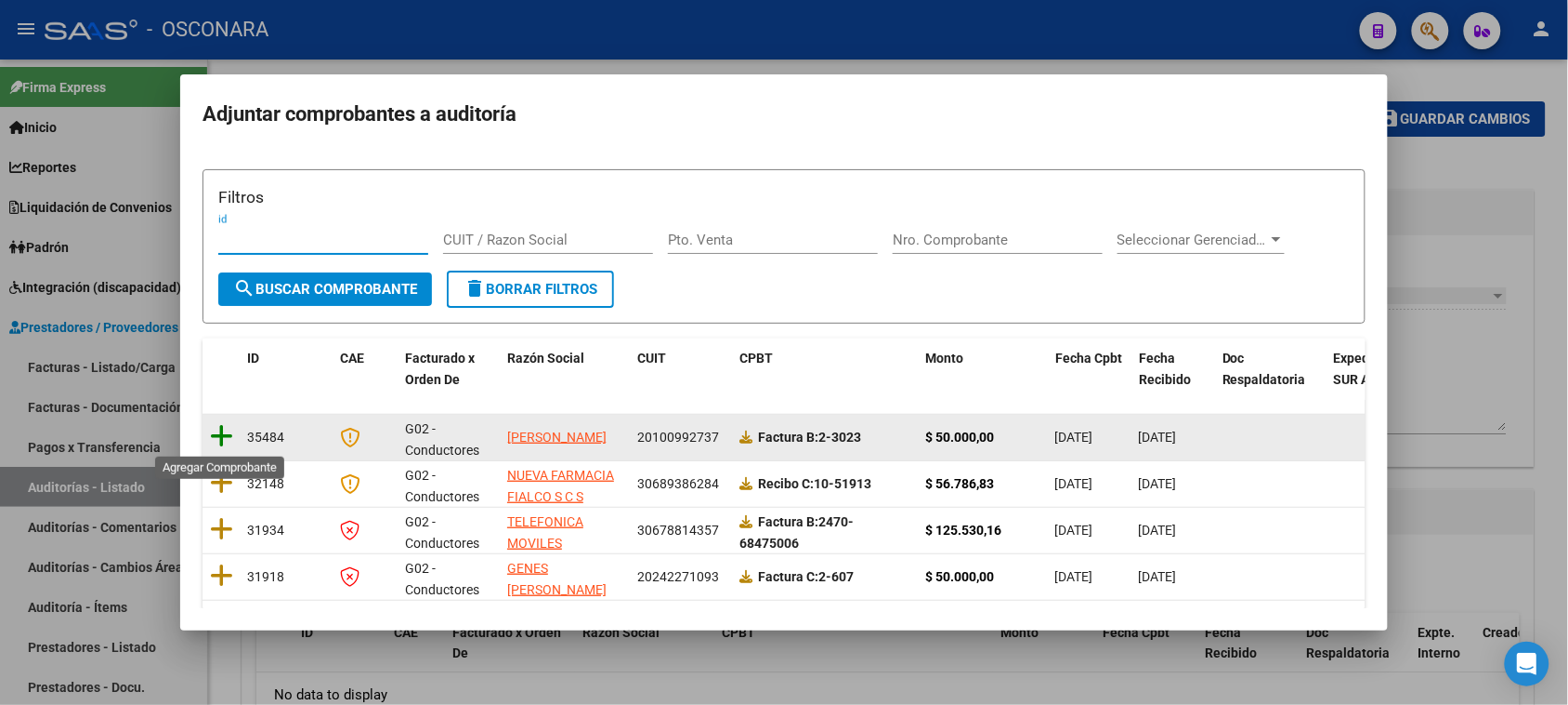
click at [214, 434] on icon at bounding box center [221, 435] width 23 height 26
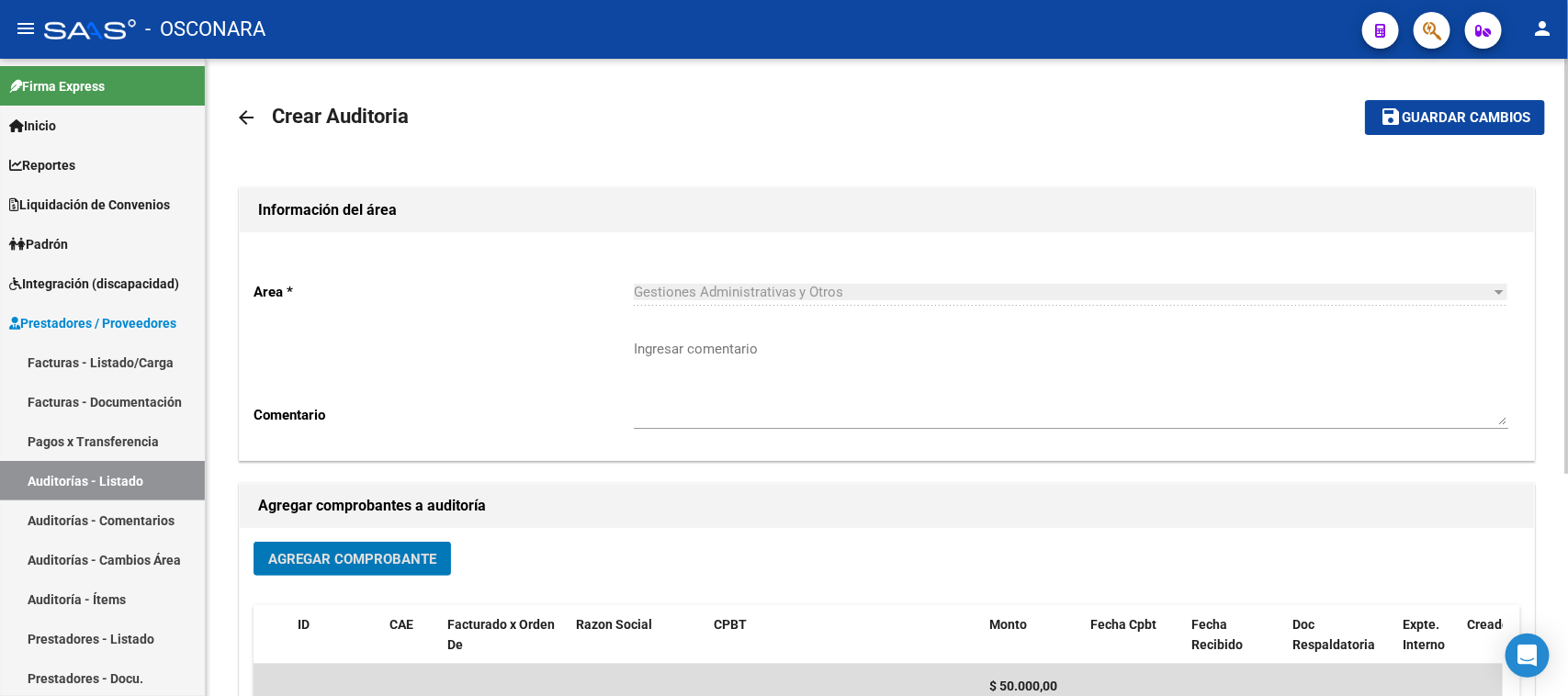
click at [1401, 111] on span "Guardar cambios" at bounding box center [1465, 118] width 128 height 16
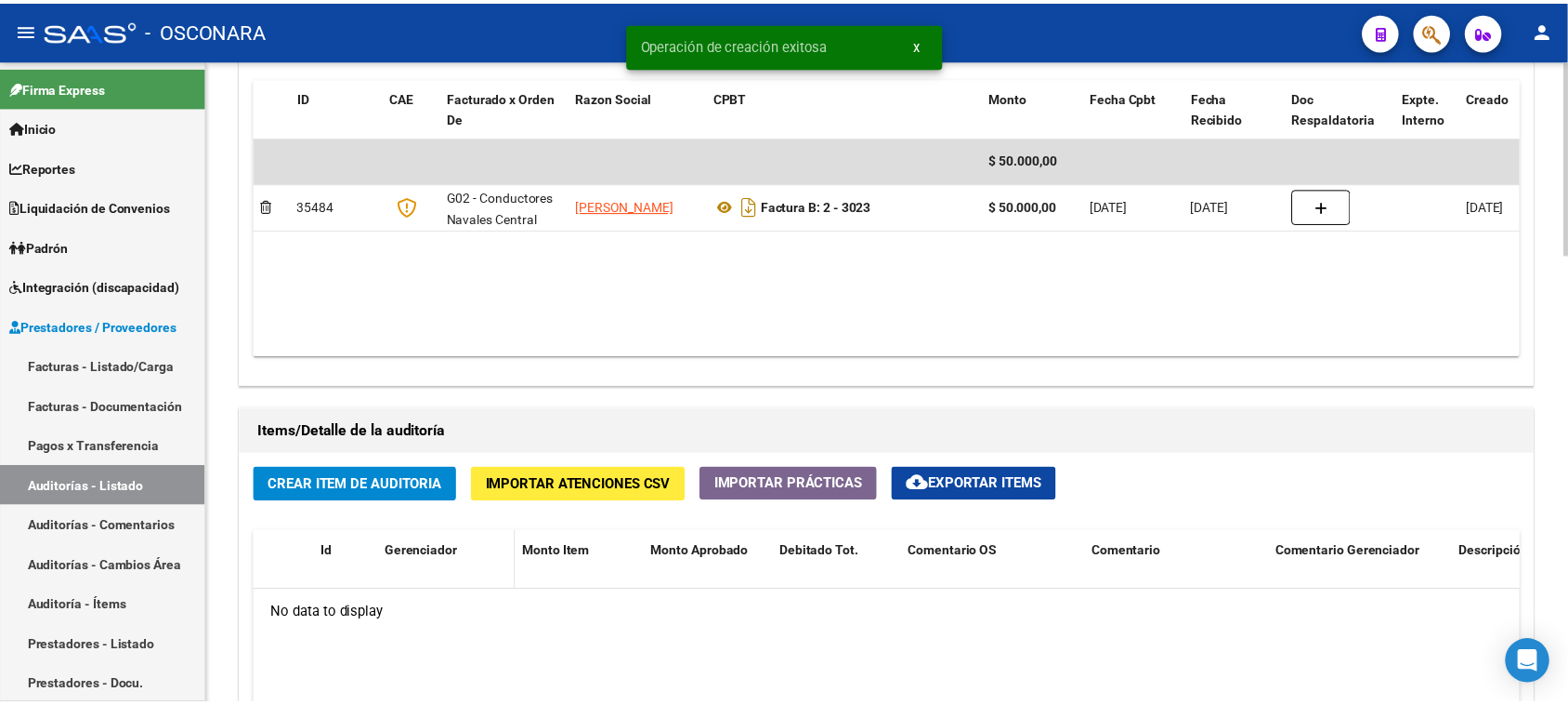
scroll to position [1162, 0]
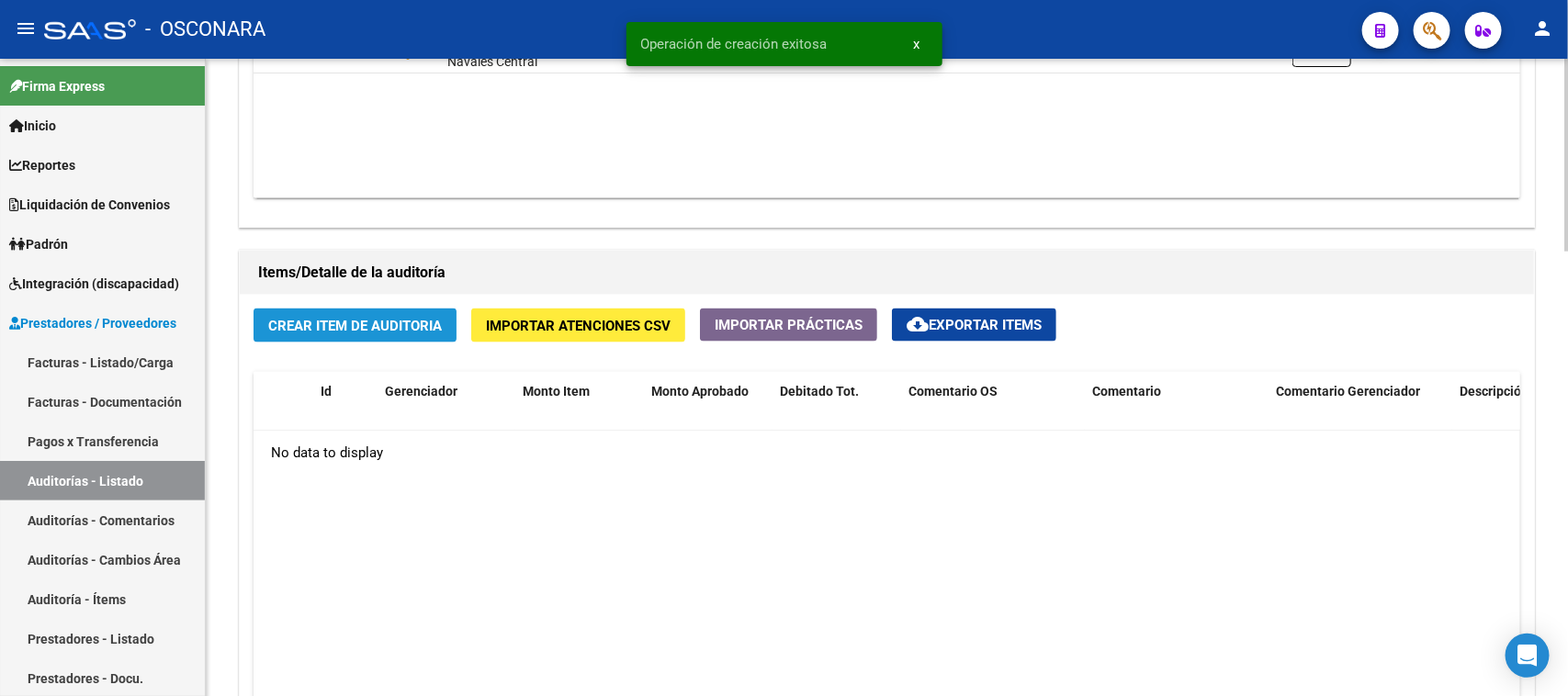
click at [355, 318] on span "Crear Item de Auditoria" at bounding box center [355, 325] width 173 height 16
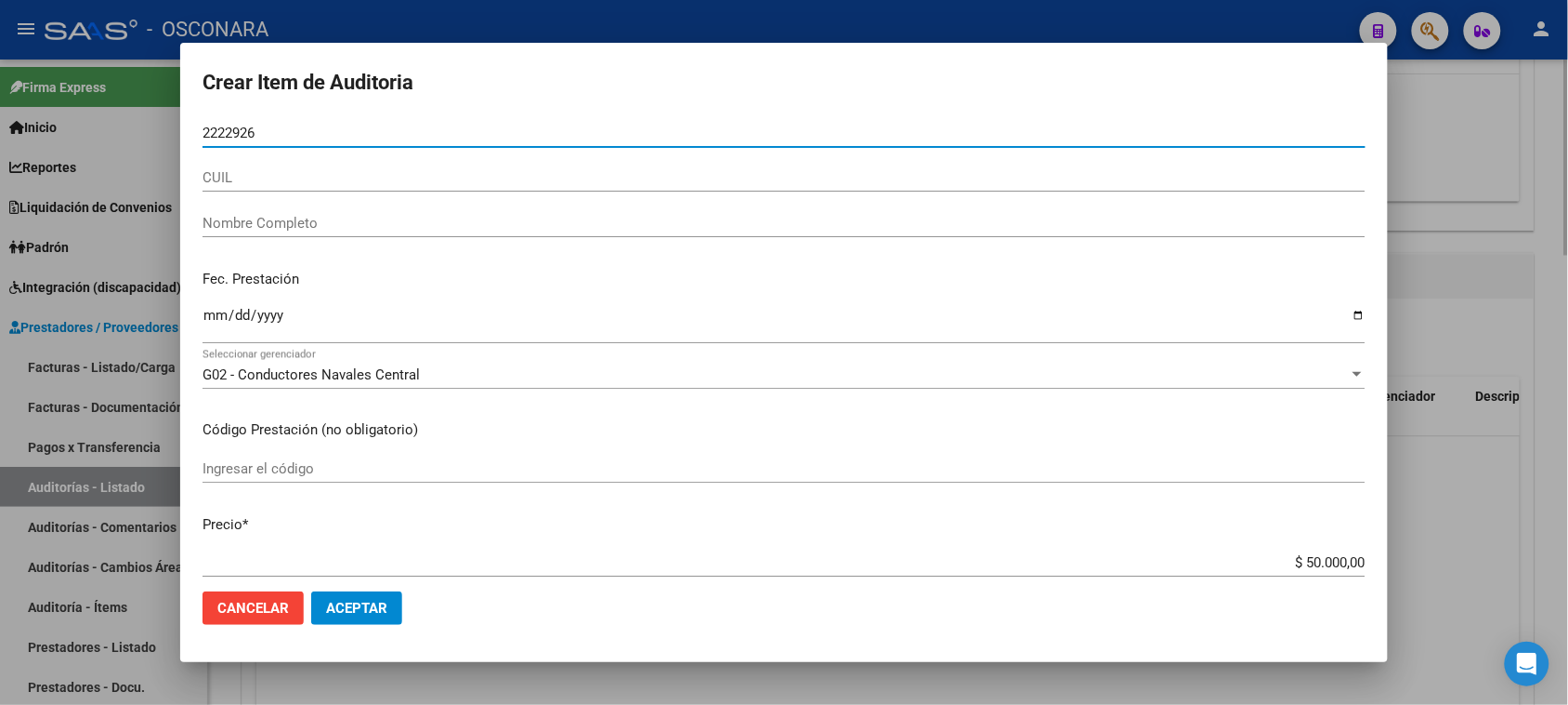
type input "22229263"
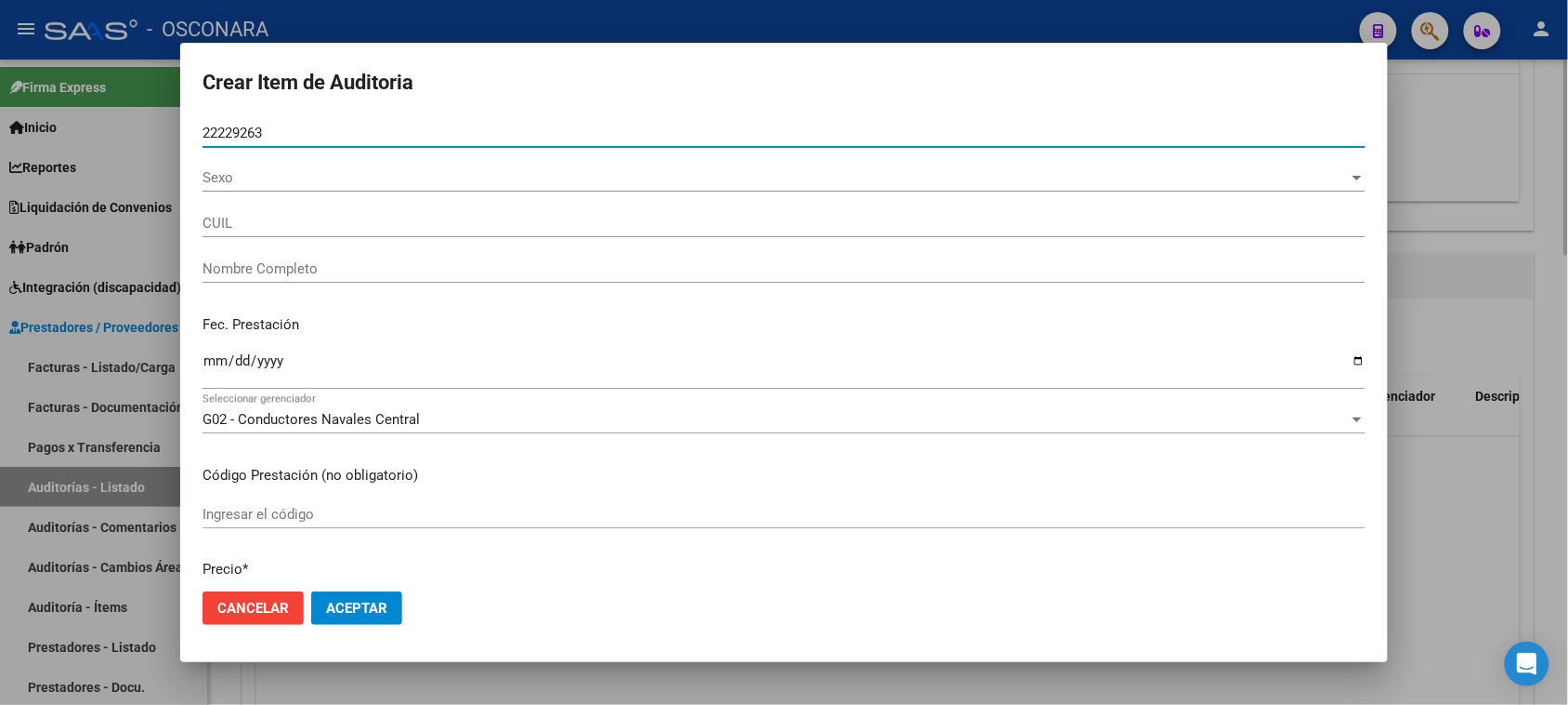
type input "20222292639"
type input "[PERSON_NAME] [PERSON_NAME]?"
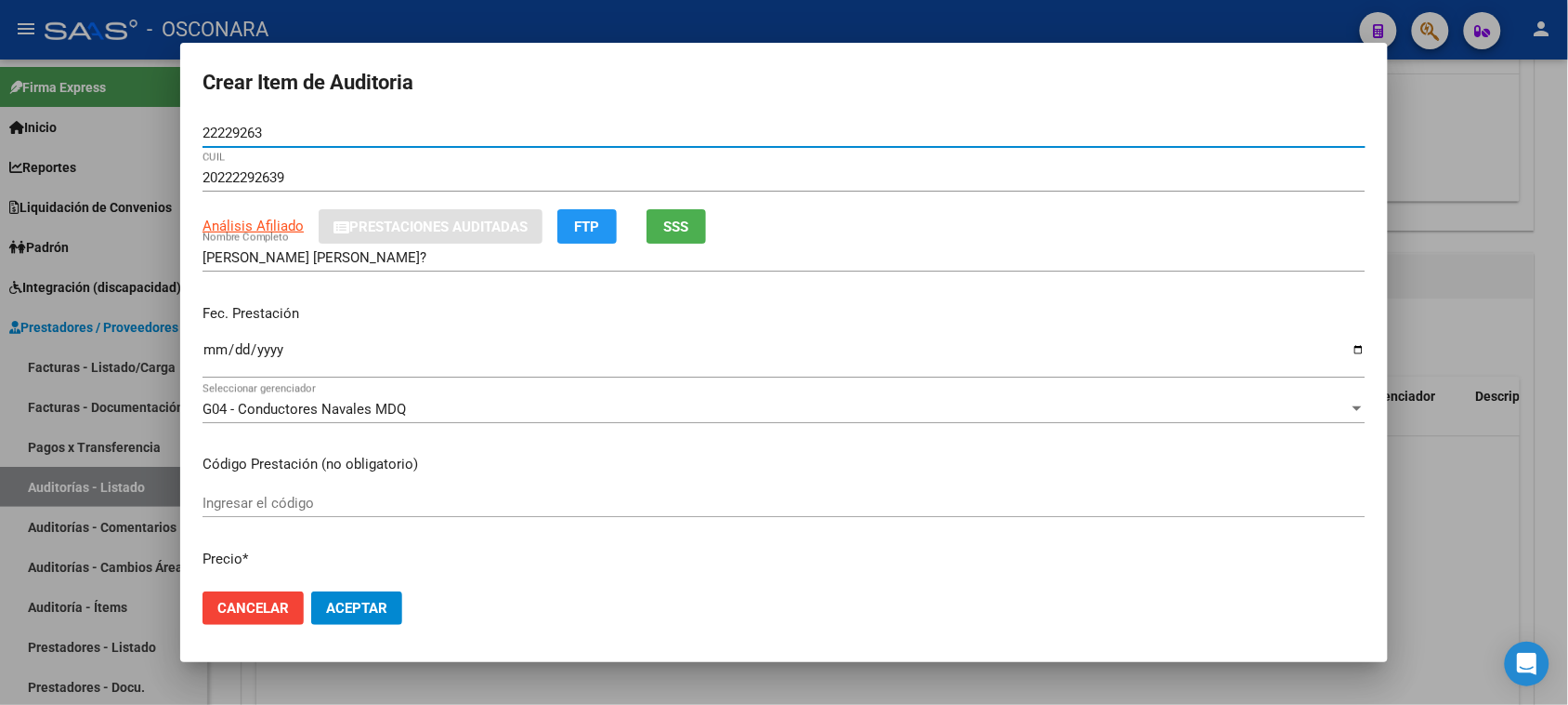
type input "22229263"
click at [212, 346] on input "Ingresar la fecha" at bounding box center [784, 356] width 1164 height 30
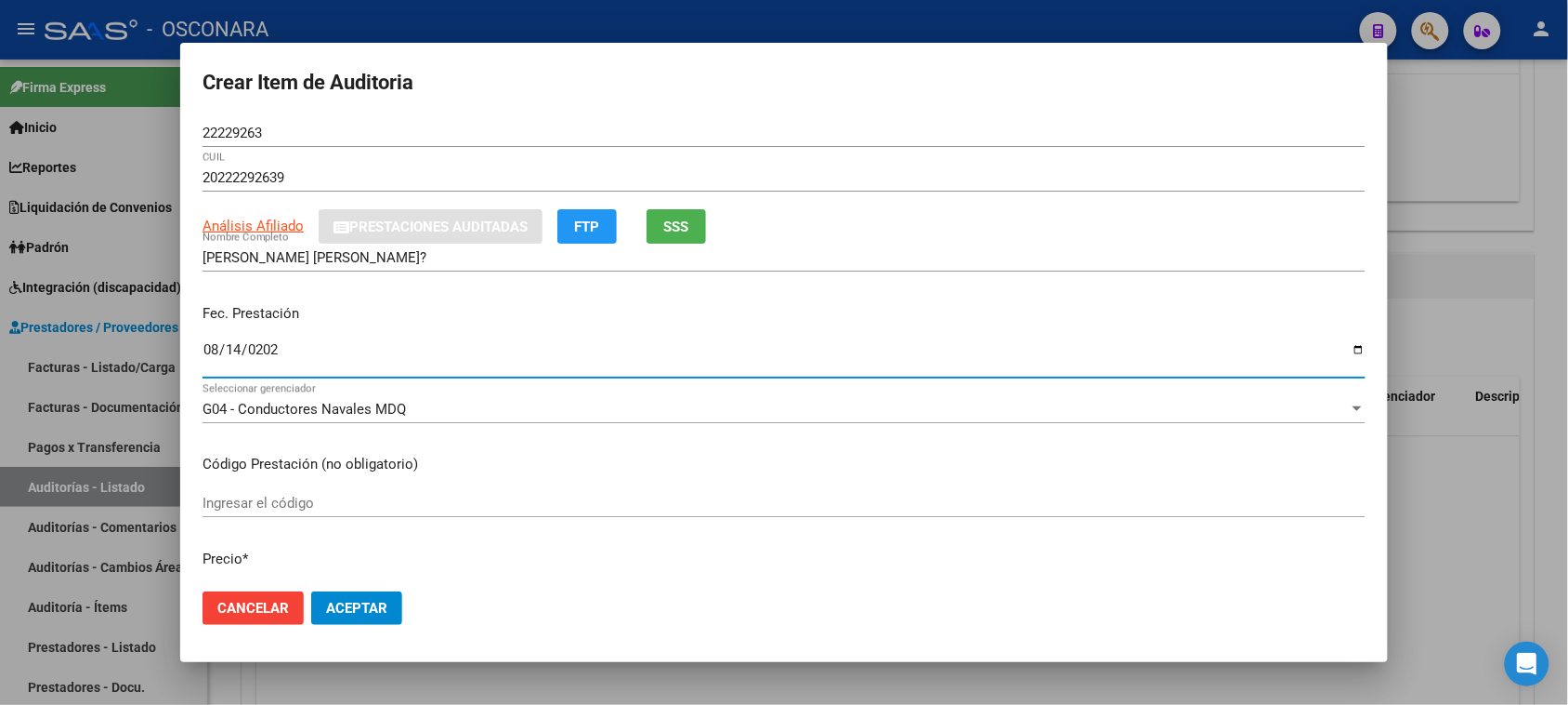
type input "[DATE]"
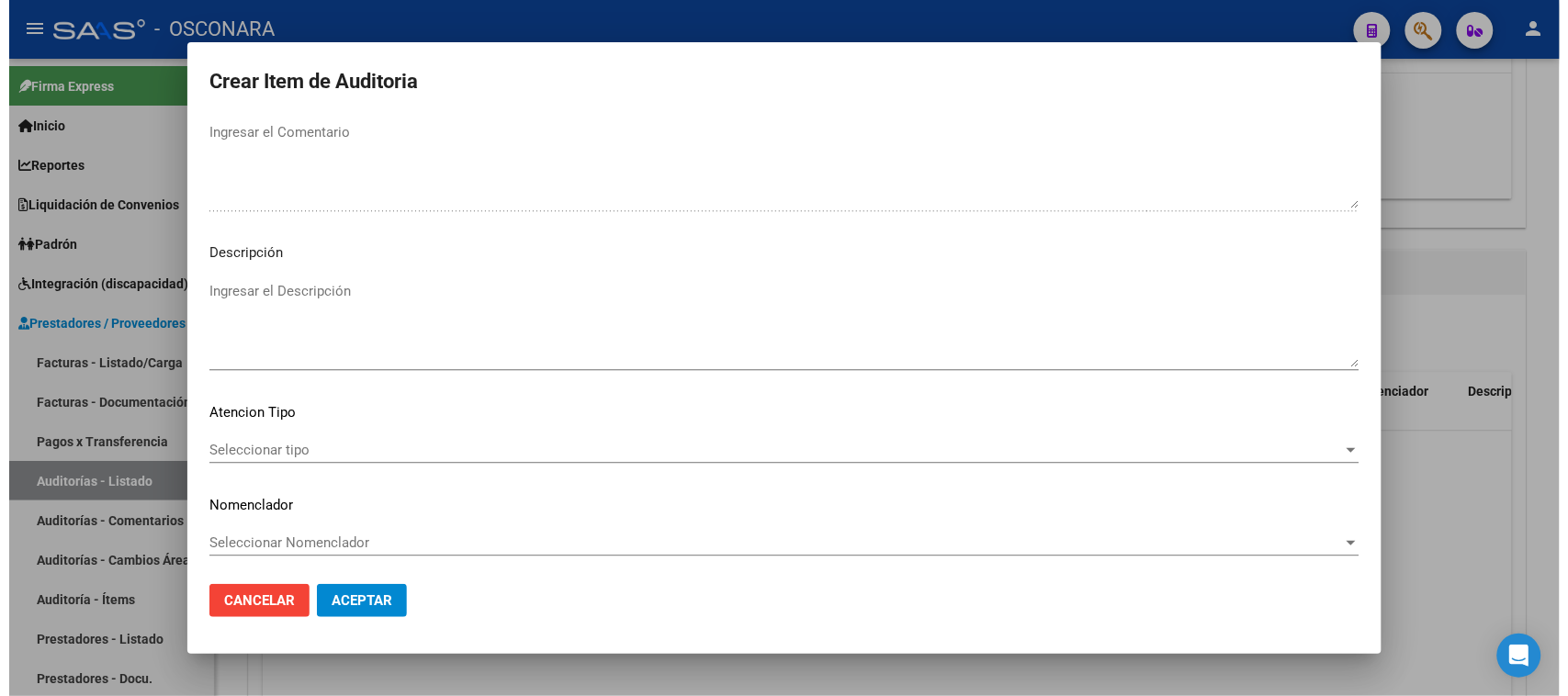
scroll to position [1150, 0]
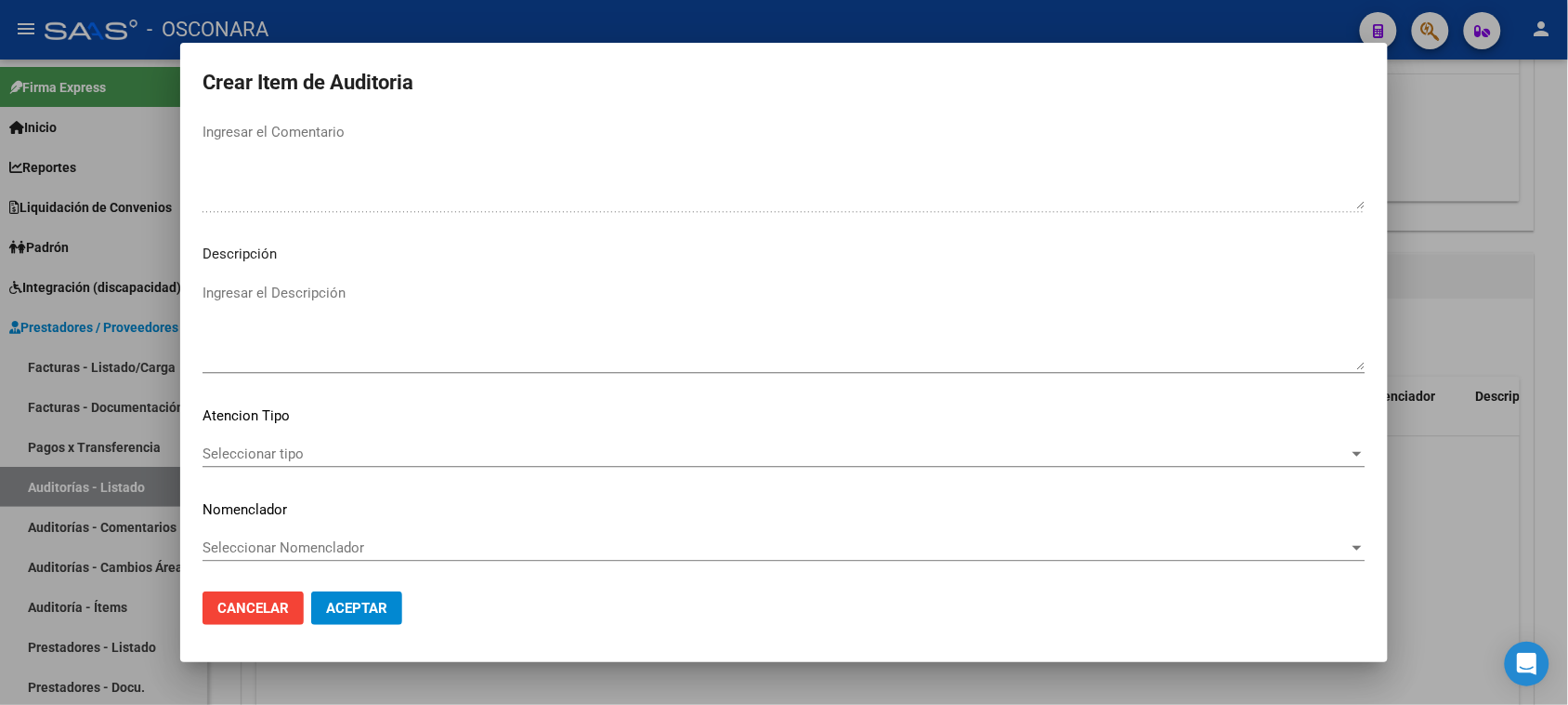
click at [335, 309] on textarea "Ingresar el Descripción" at bounding box center [784, 326] width 1164 height 88
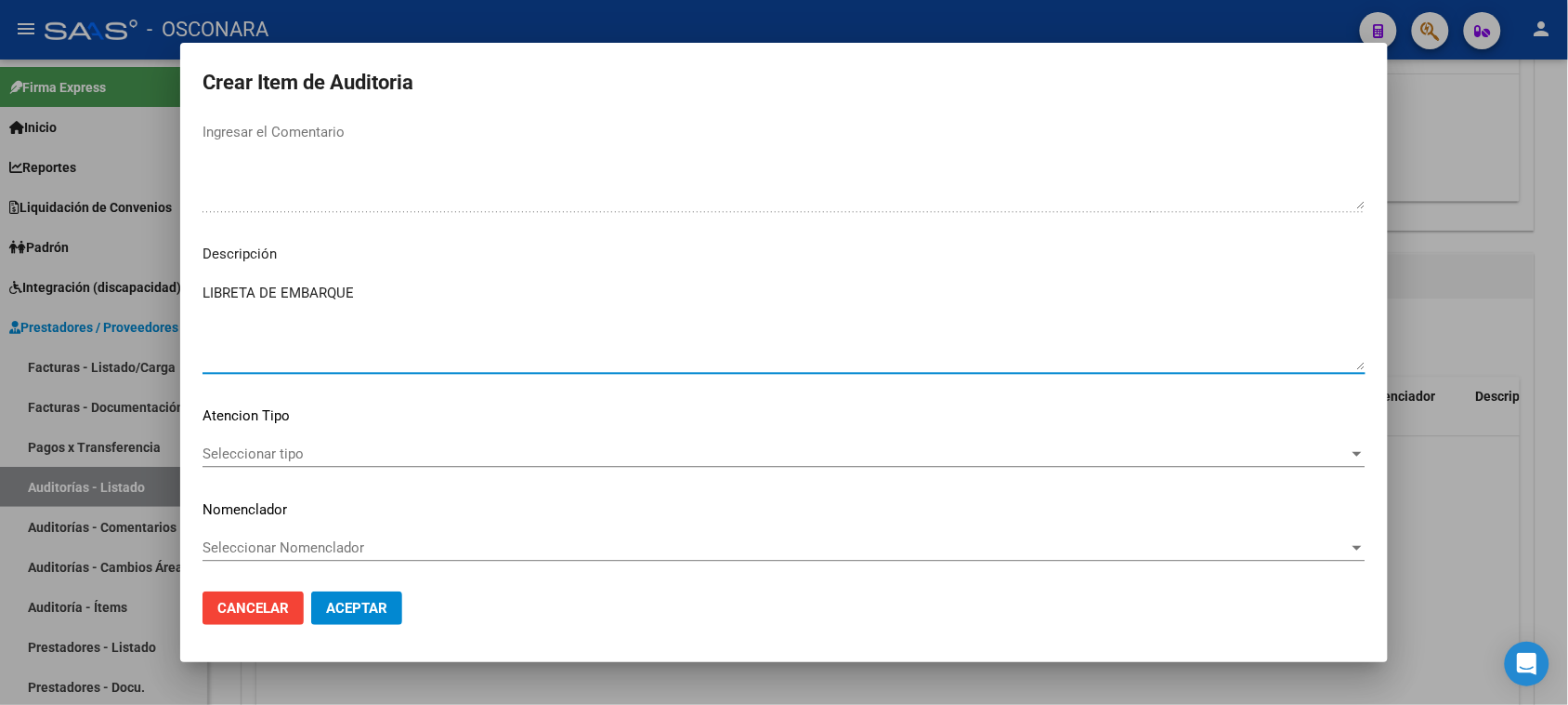
type textarea "LIBRETA DE EMBARQUE"
click at [312, 443] on div "Seleccionar tipo Seleccionar tipo" at bounding box center [784, 454] width 1164 height 28
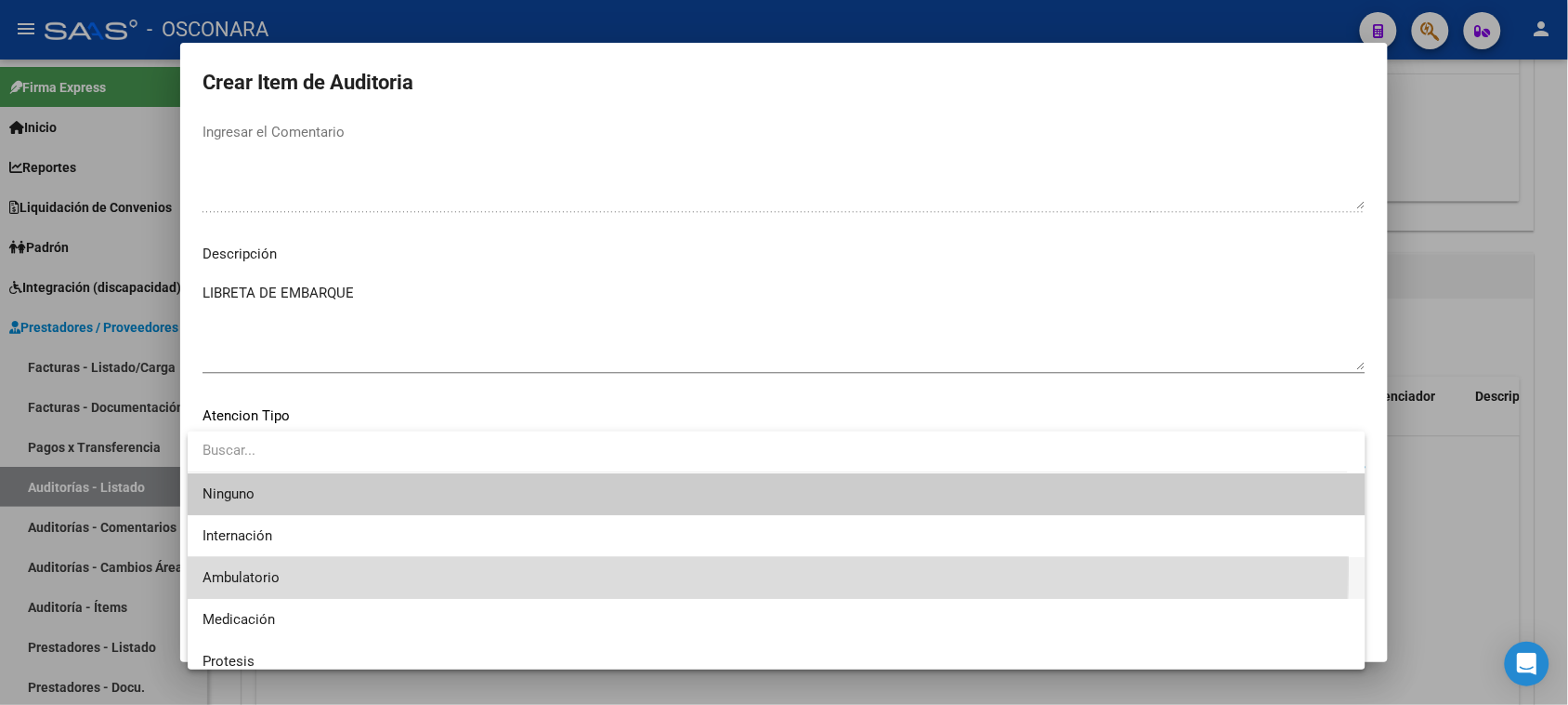
click at [243, 565] on span "Ambulatorio" at bounding box center [776, 577] width 1148 height 41
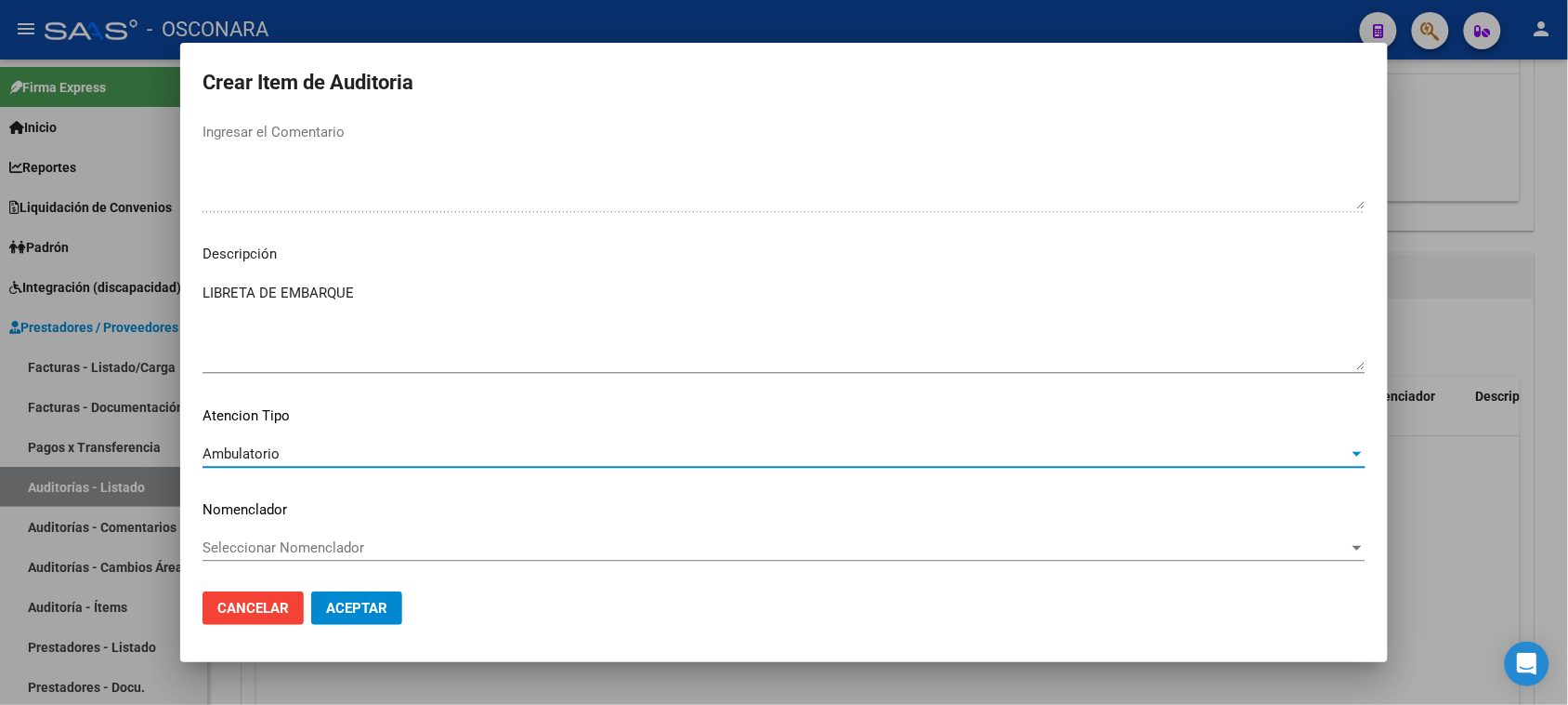
drag, startPoint x: 347, startPoint y: 597, endPoint x: 365, endPoint y: 614, distance: 24.8
click at [347, 600] on button "Aceptar" at bounding box center [356, 608] width 91 height 34
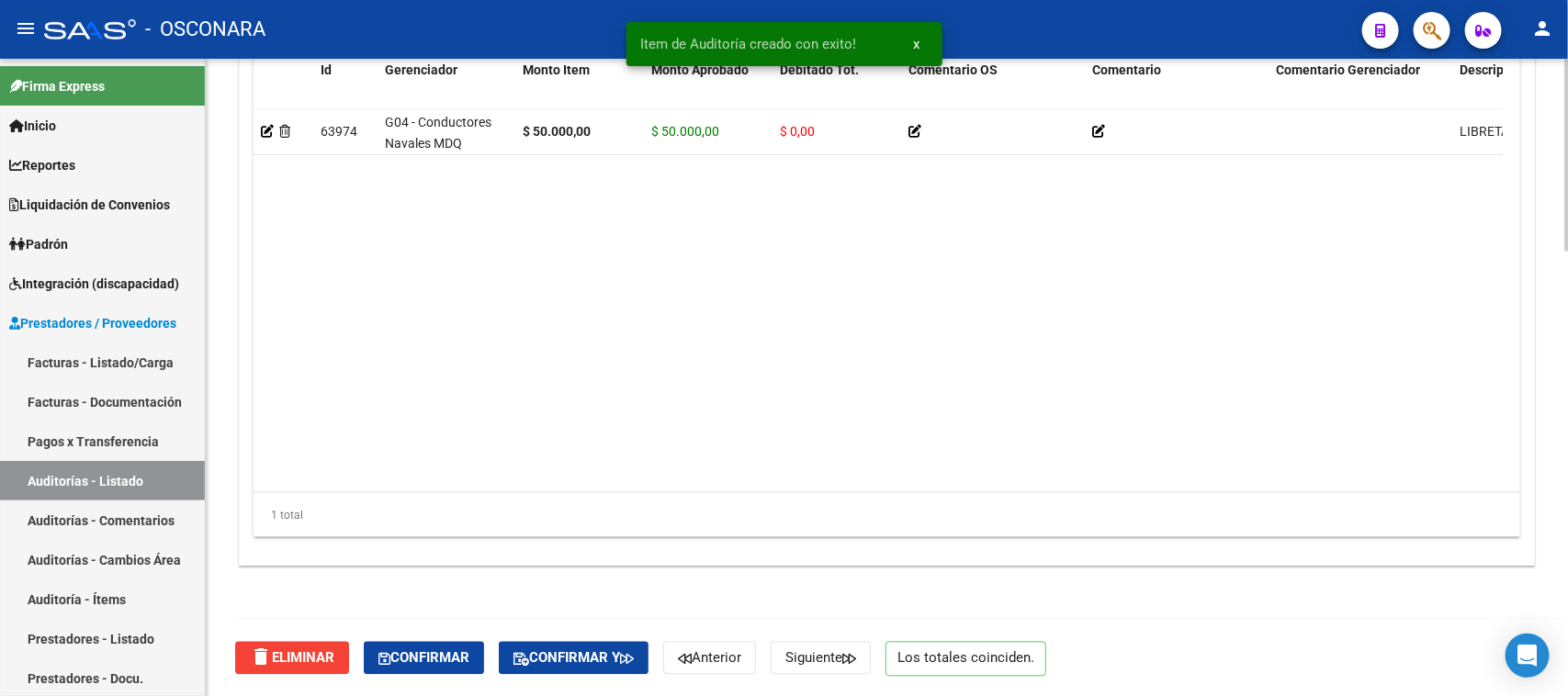
click at [430, 656] on span "Confirmar" at bounding box center [424, 657] width 91 height 16
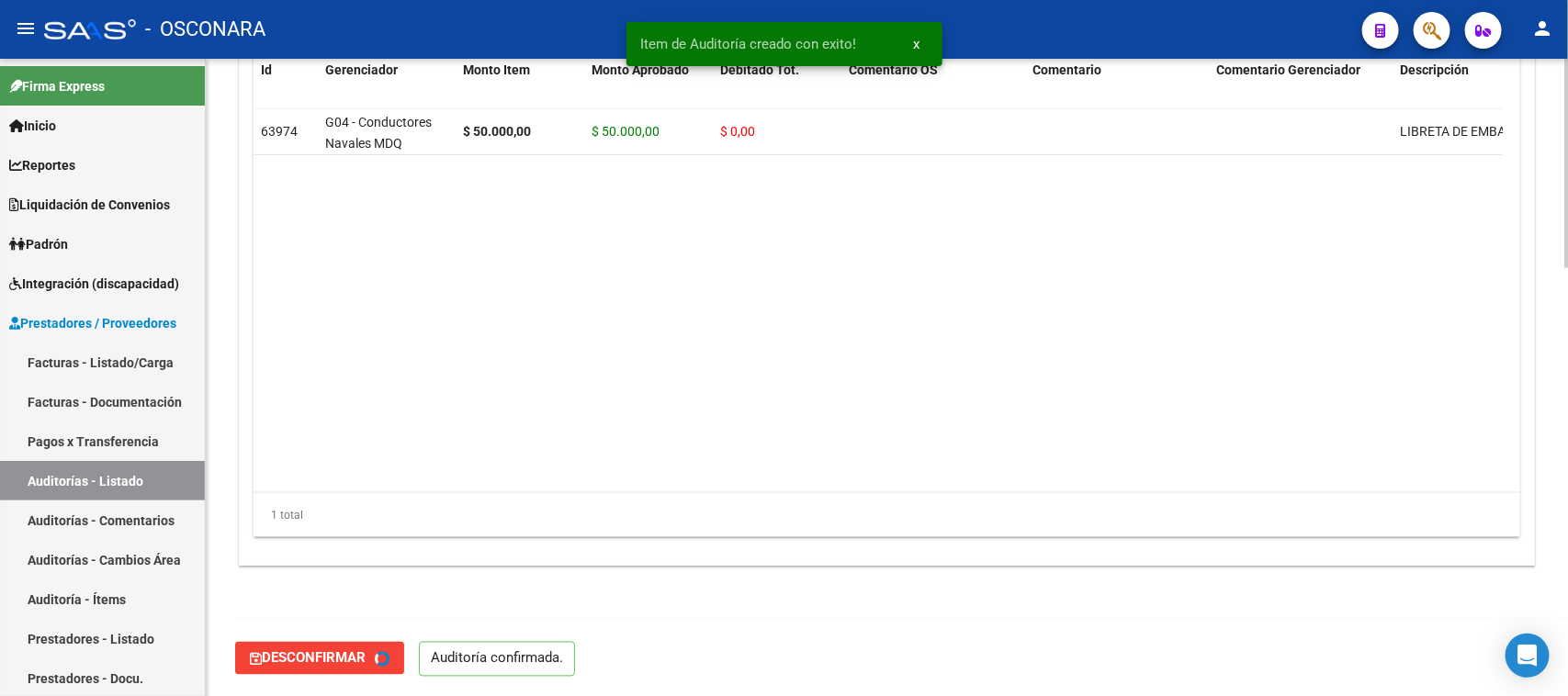
type input "202509"
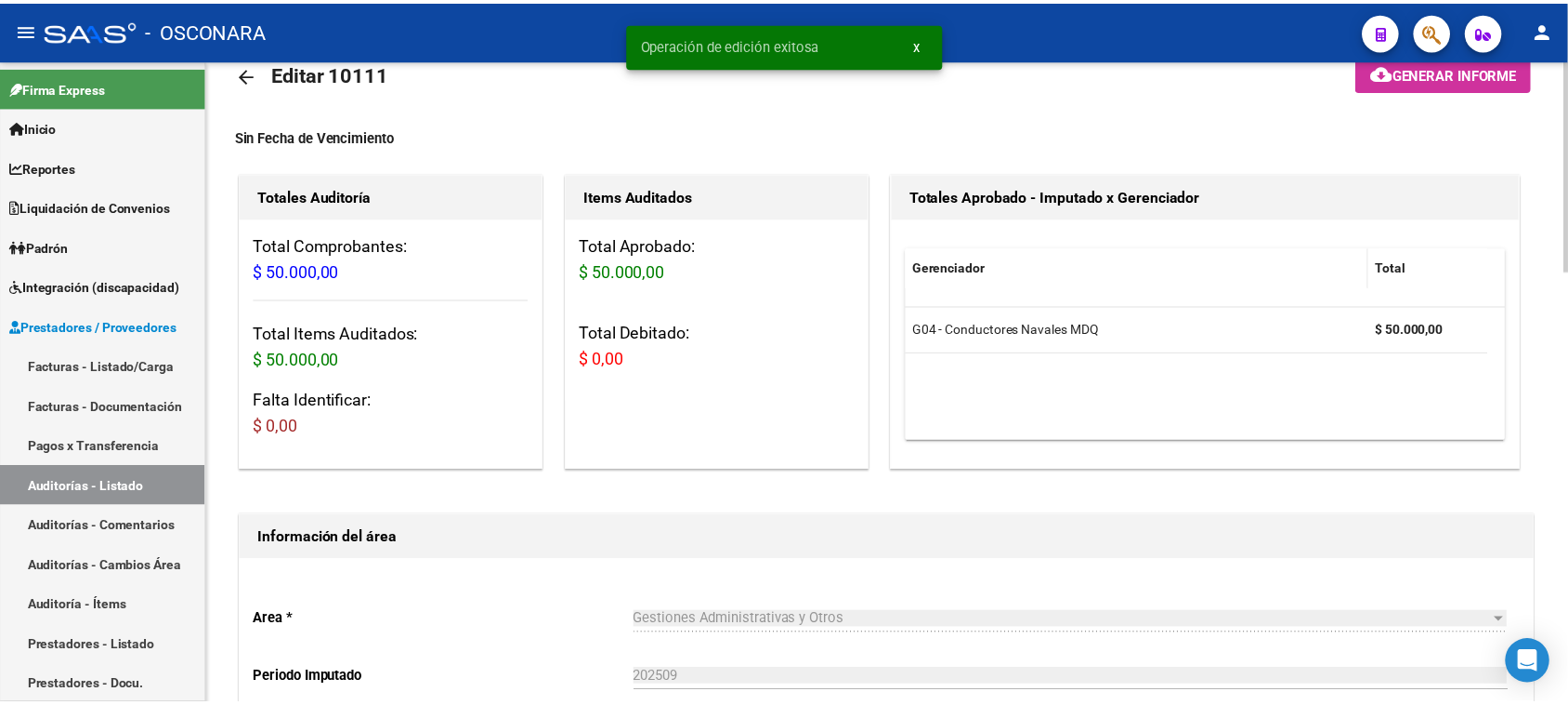
scroll to position [0, 0]
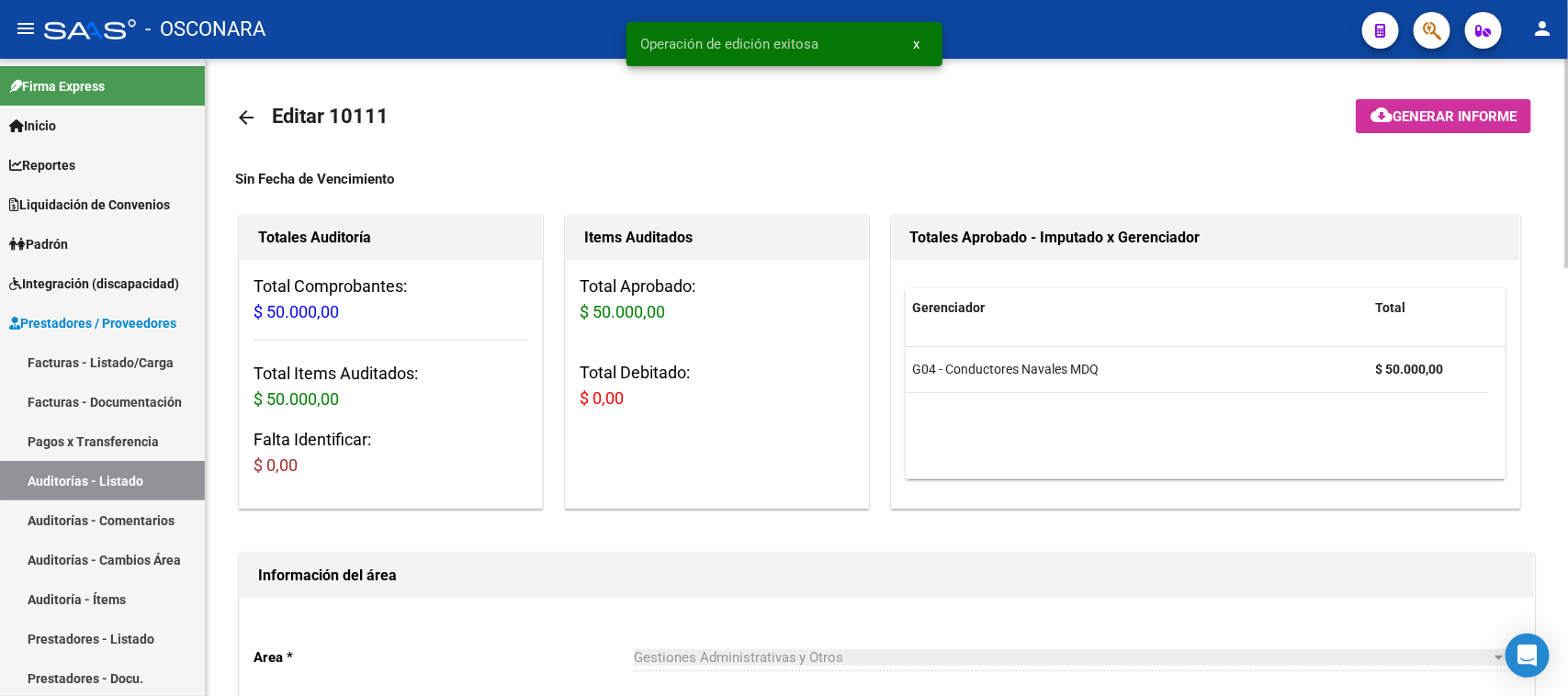
click at [1388, 111] on span "cloud_download Generar informe" at bounding box center [1442, 115] width 146 height 16
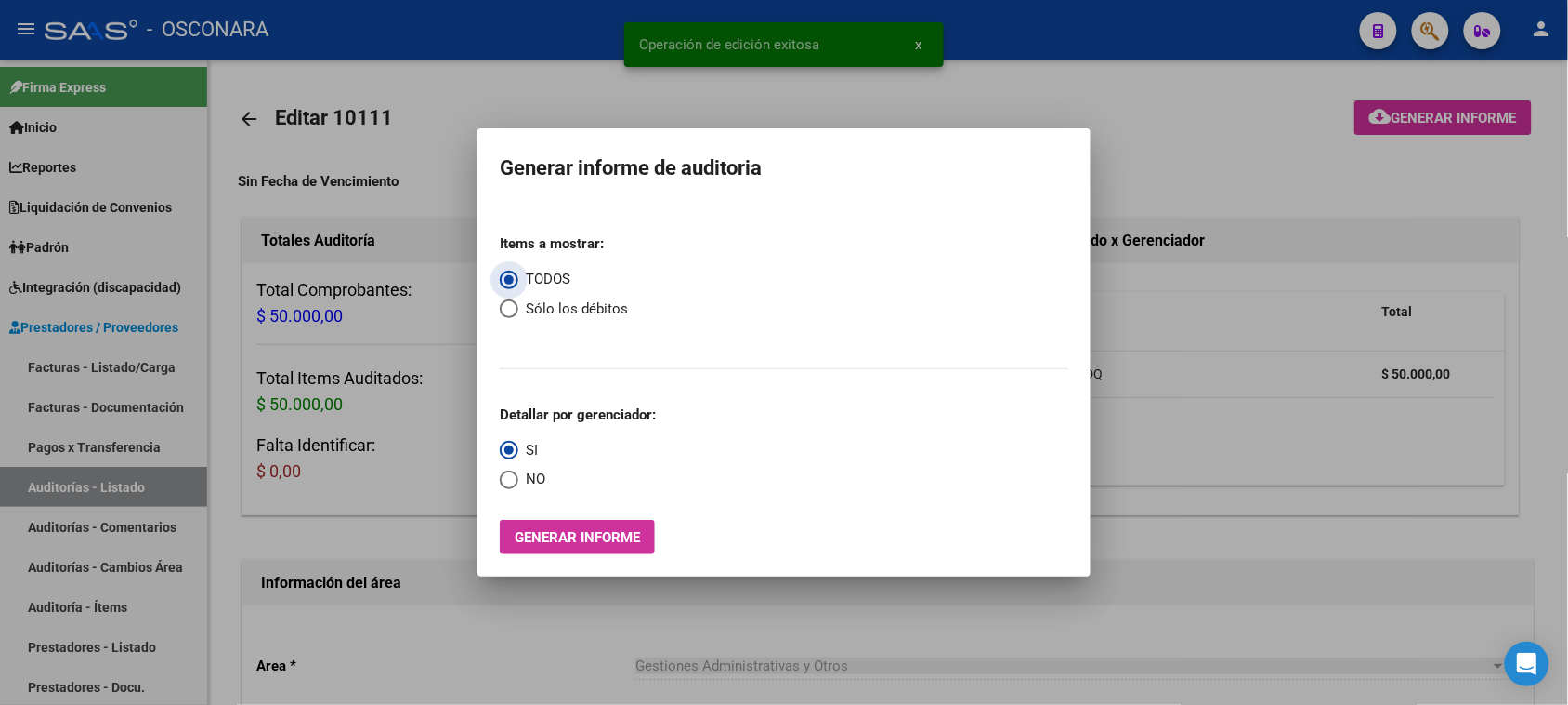
click at [615, 542] on span "Generar informe" at bounding box center [578, 536] width 125 height 16
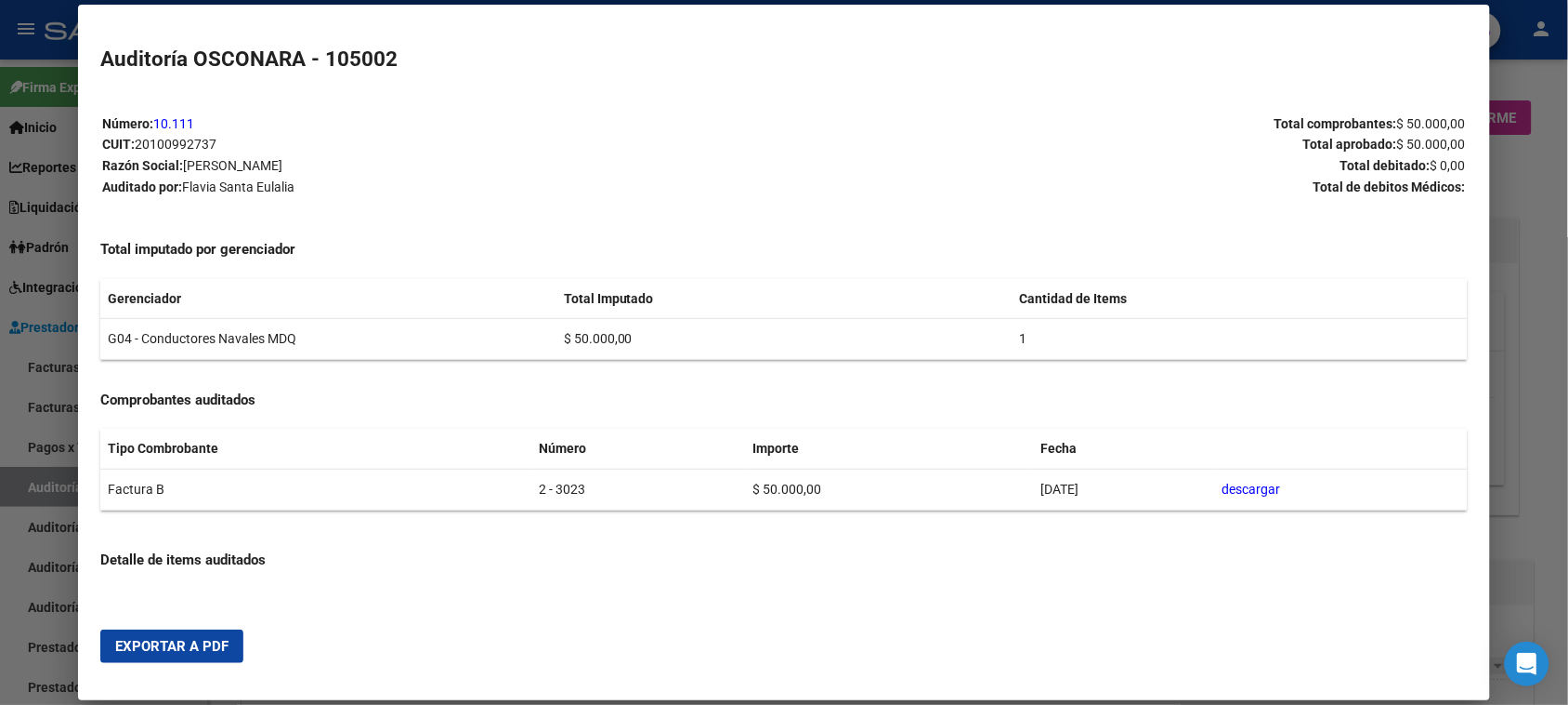
click at [169, 649] on span "Exportar a PDF" at bounding box center [172, 645] width 114 height 16
